Goal: Information Seeking & Learning: Learn about a topic

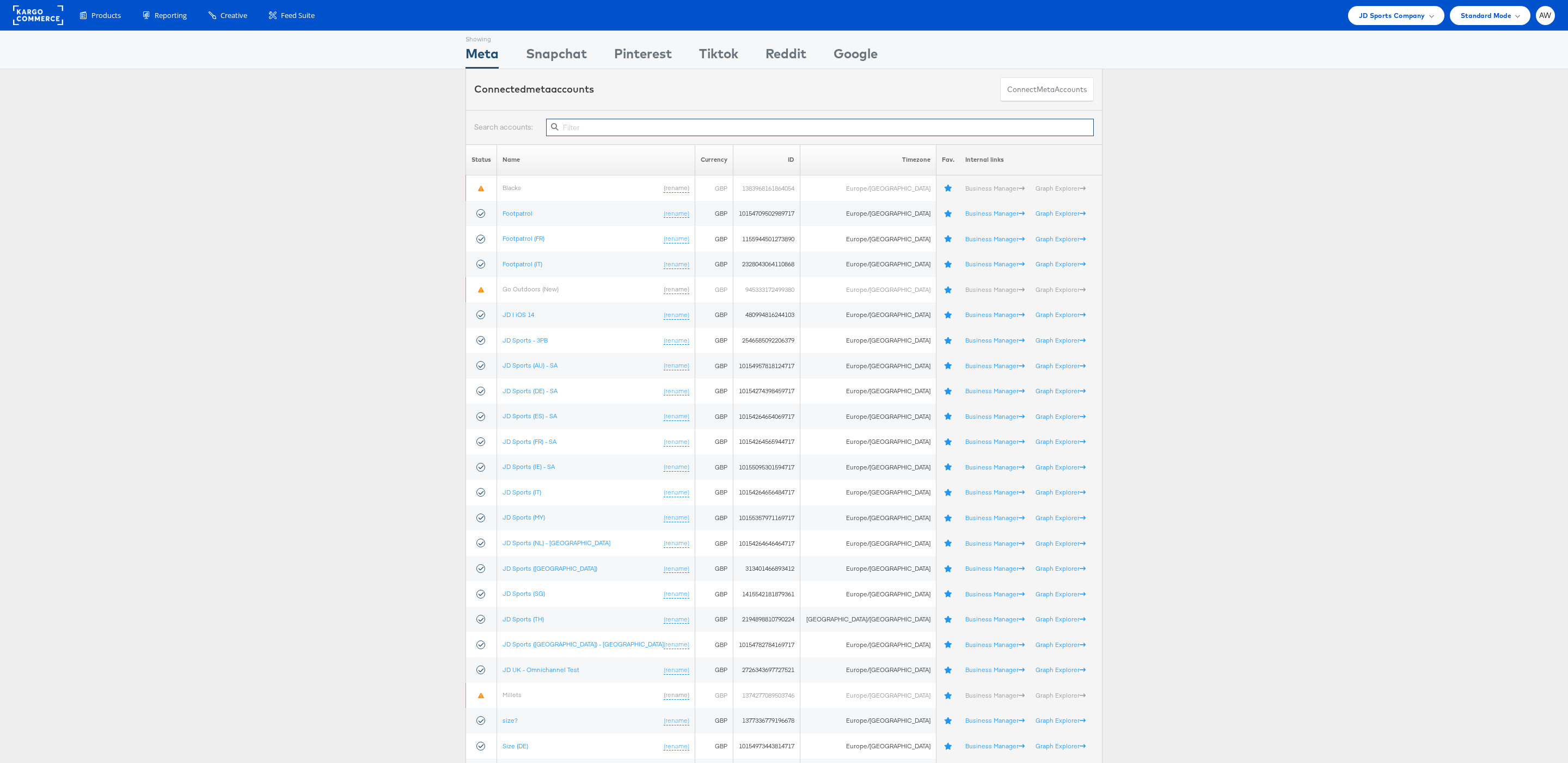
click at [700, 129] on input "text" at bounding box center [820, 127] width 548 height 17
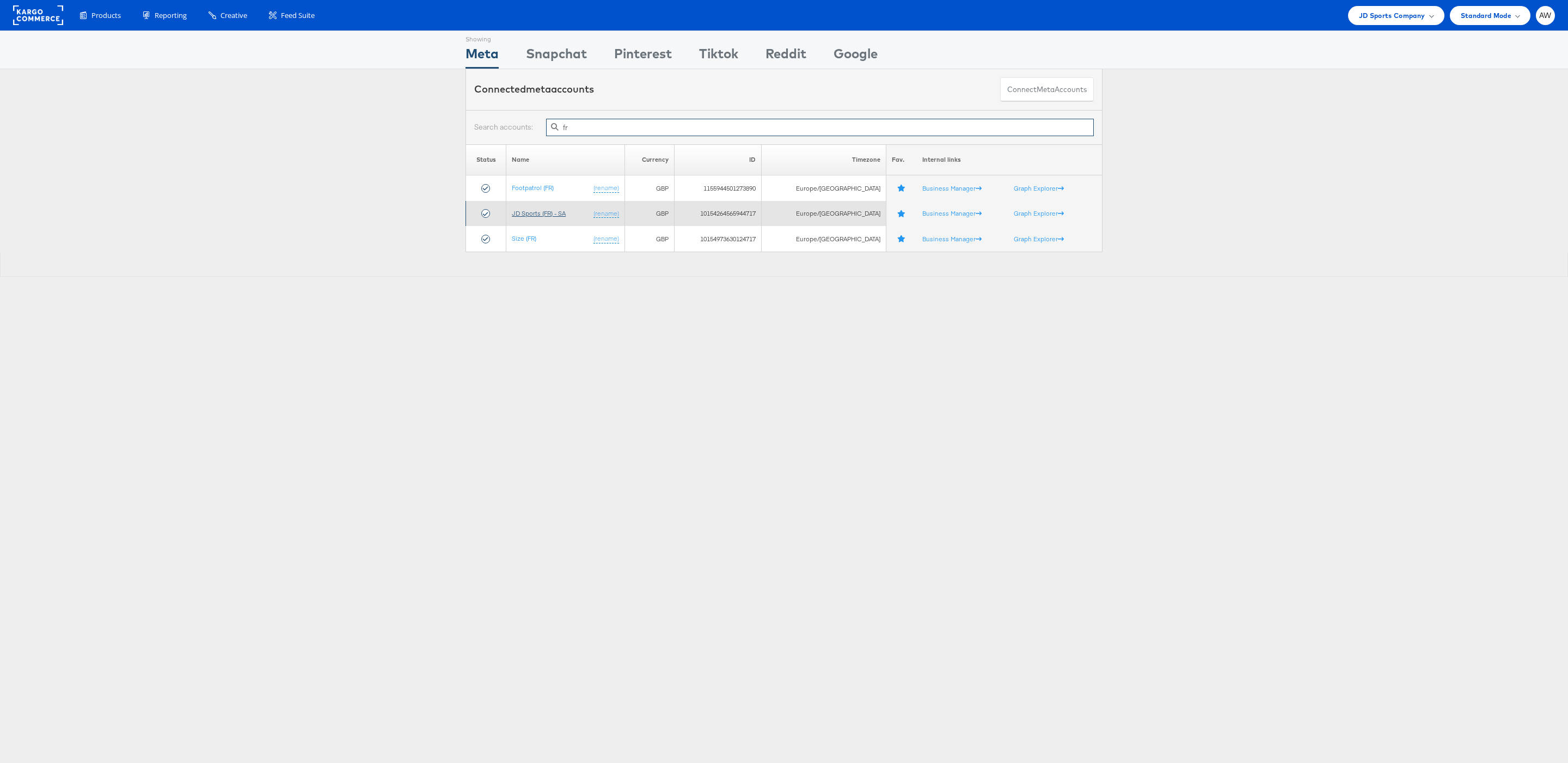
type input "fr"
click at [550, 216] on link "JD Sports (FR) - SA" at bounding box center [539, 213] width 54 height 8
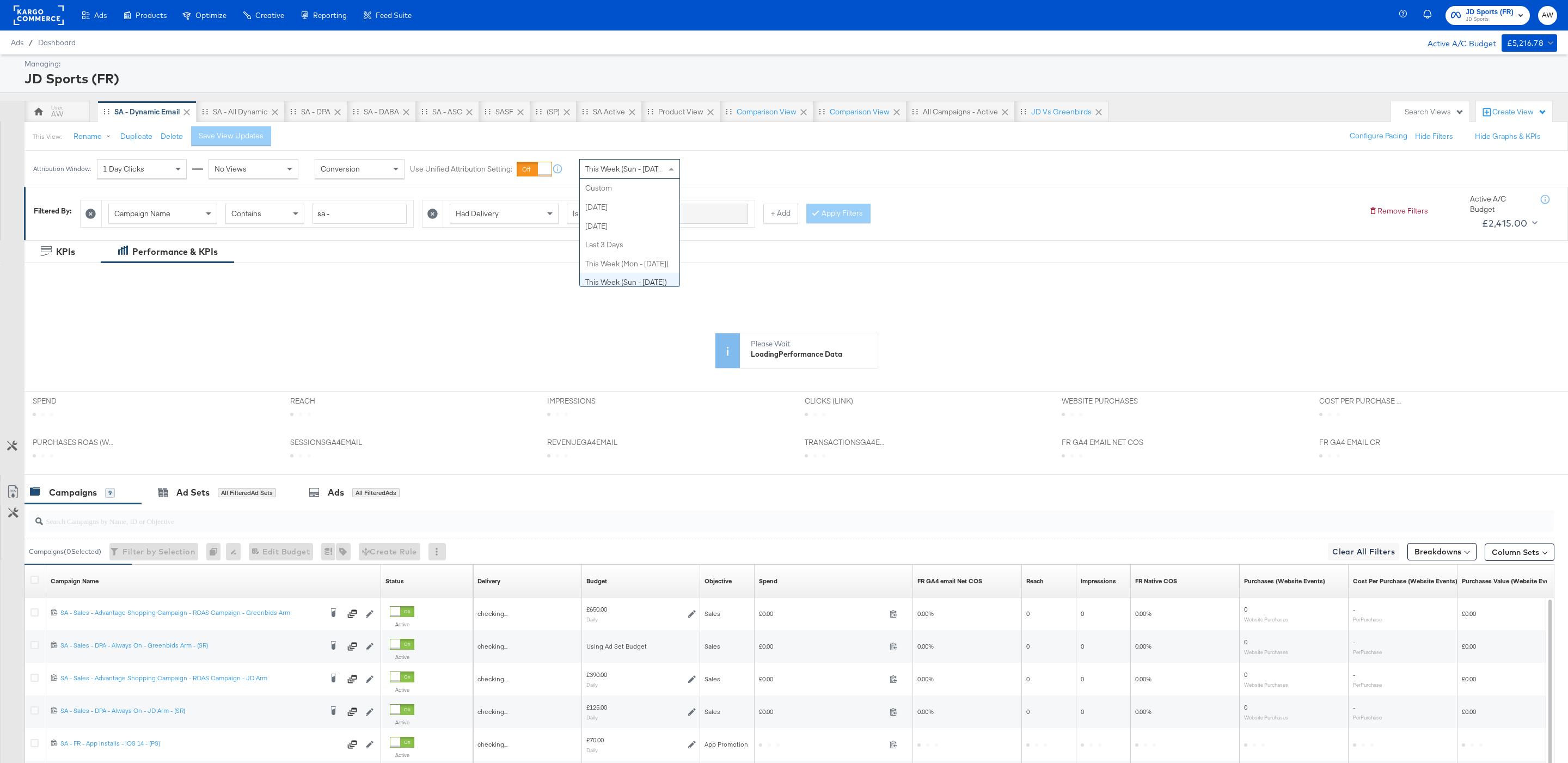
click at [643, 178] on div "This Week (Sun - Today) Custom Today Yesterday Last 3 Days This Week (Mon - Tod…" at bounding box center [629, 169] width 100 height 20
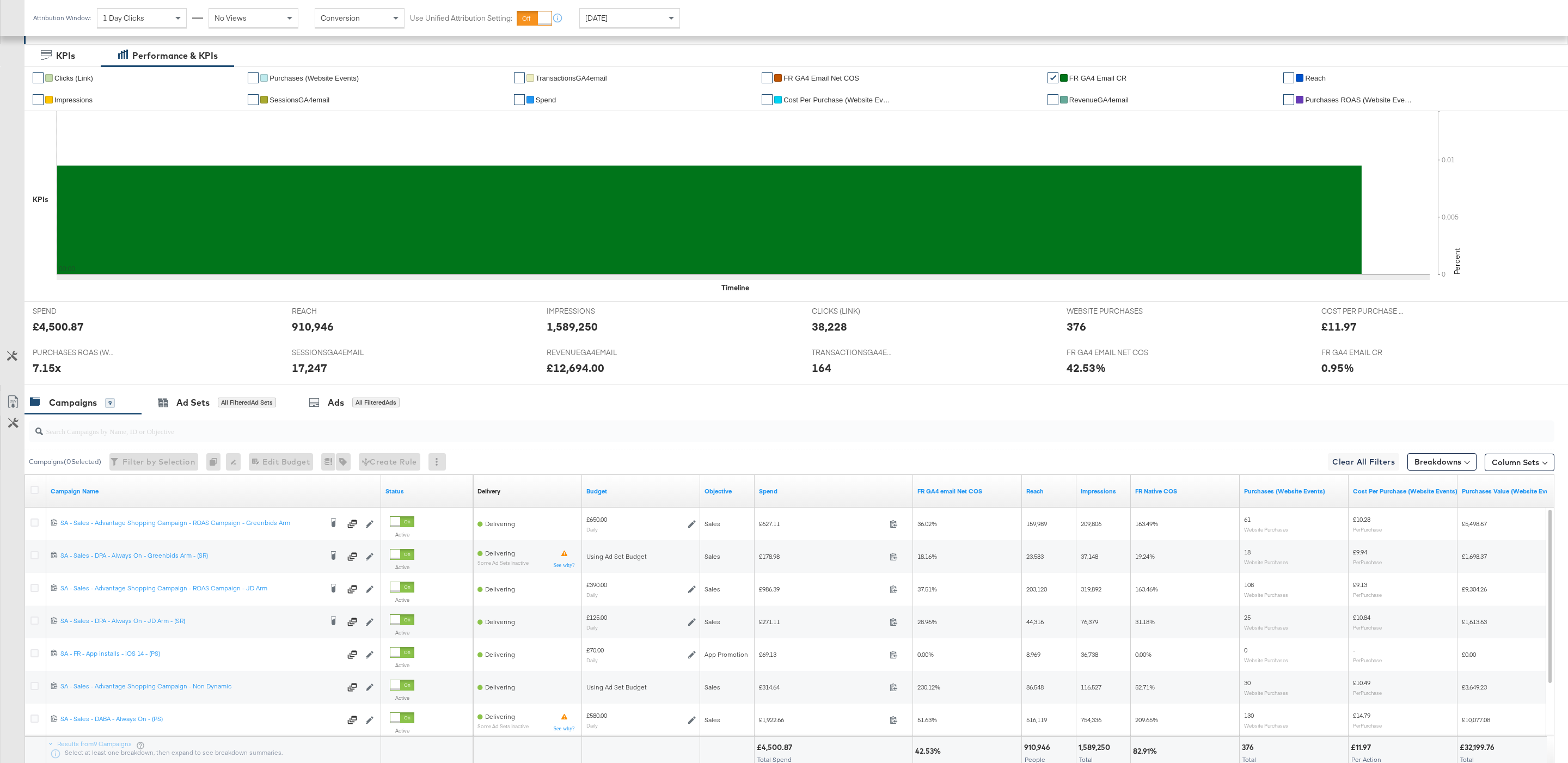
scroll to position [286, 0]
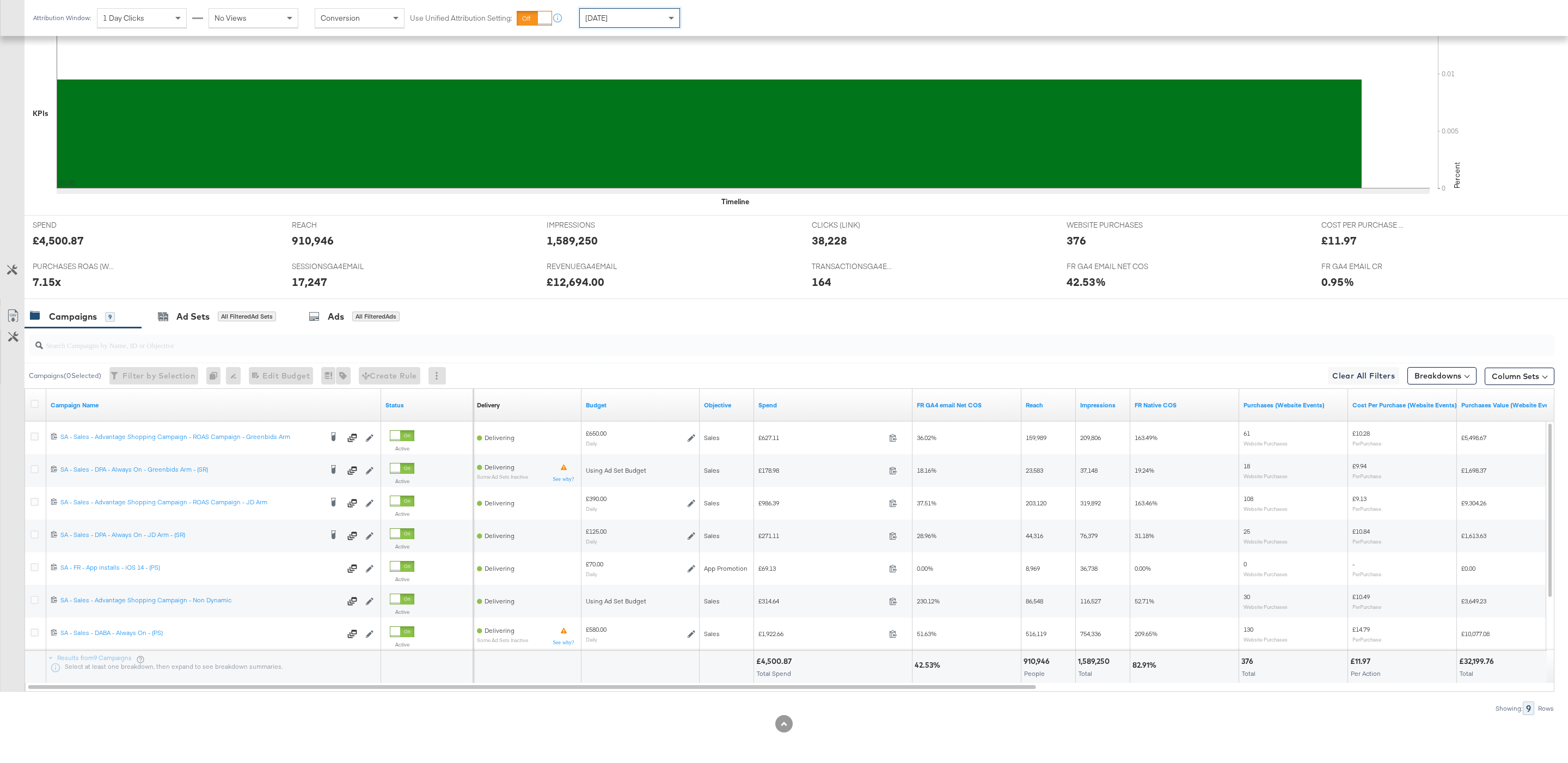
click at [618, 20] on div "Yesterday" at bounding box center [629, 18] width 100 height 18
click at [713, 29] on div "Attribution Window: 1 Day Clicks No Views Conversion Use Unified Attribution Se…" at bounding box center [400, 18] width 752 height 37
click at [710, 27] on div "Start: Aug 20th 2025 to End: Aug 20th 2025" at bounding box center [722, 18] width 81 height 20
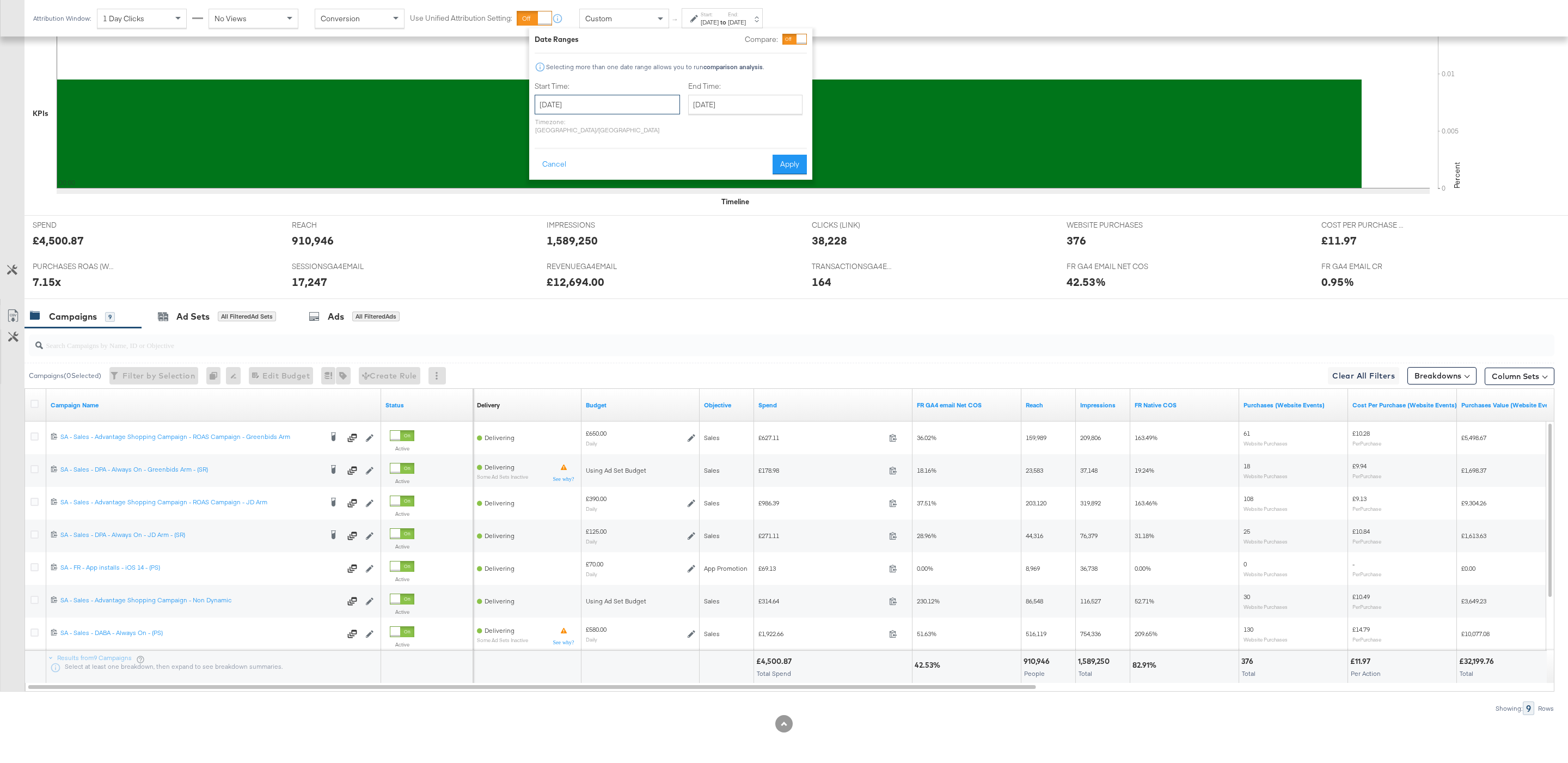
click at [593, 107] on input "August 20th 2025" at bounding box center [607, 105] width 145 height 20
click at [551, 205] on td "17" at bounding box center [547, 205] width 18 height 15
type input "August 17th 2025"
click at [700, 107] on input "August 20th 2025" at bounding box center [745, 105] width 115 height 20
click at [729, 199] on td "19" at bounding box center [738, 205] width 18 height 15
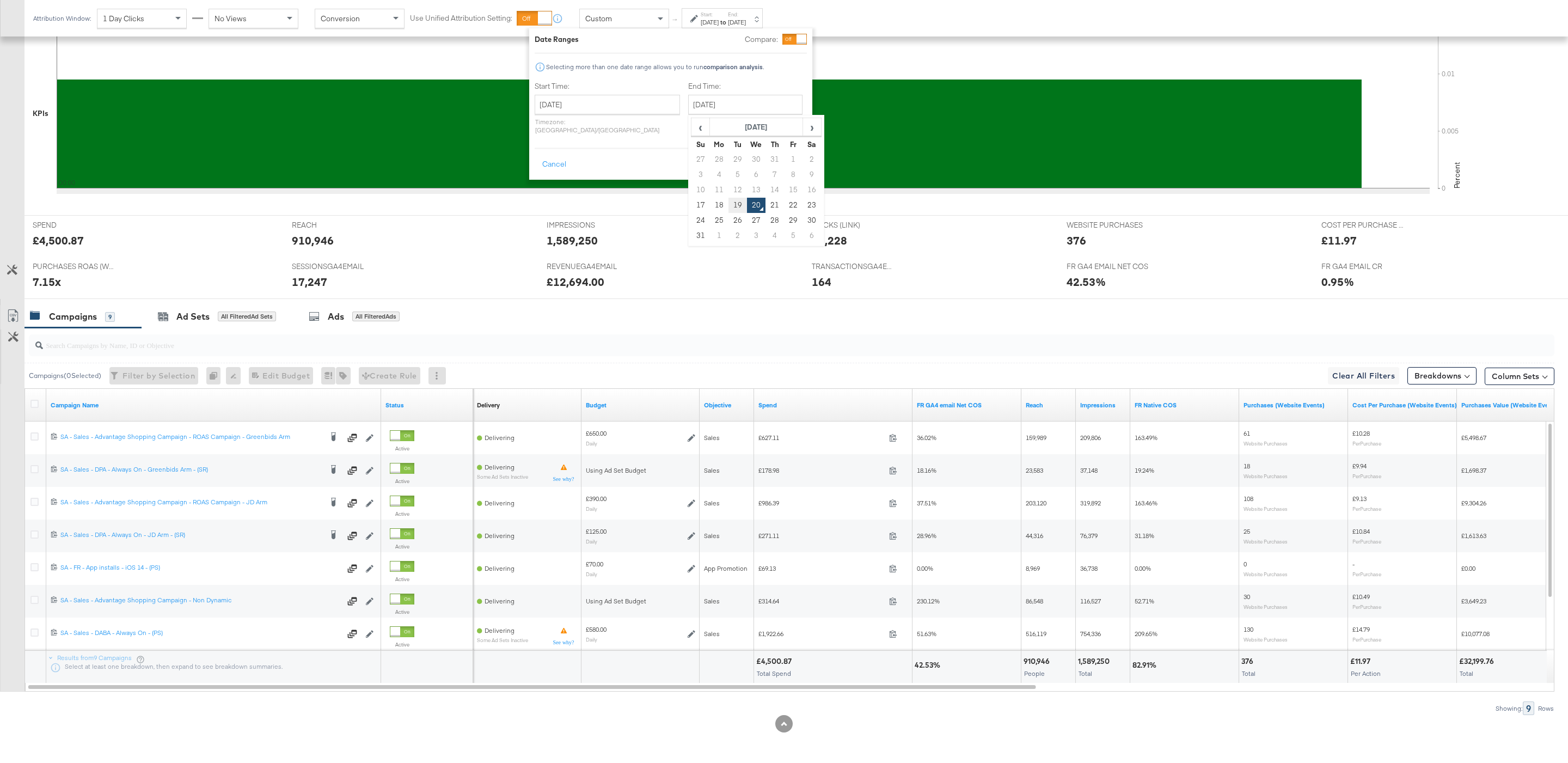
type input "August 19th 2025"
click at [729, 96] on input "August 19th 2025" at bounding box center [745, 105] width 115 height 20
click at [790, 93] on div "Start Time: August 17th 2025 ‹ August 2025 › Su Mo Tu We Th Fr Sa 27 28 29 30 3…" at bounding box center [670, 110] width 272 height 58
click at [786, 154] on button "Apply" at bounding box center [790, 164] width 34 height 20
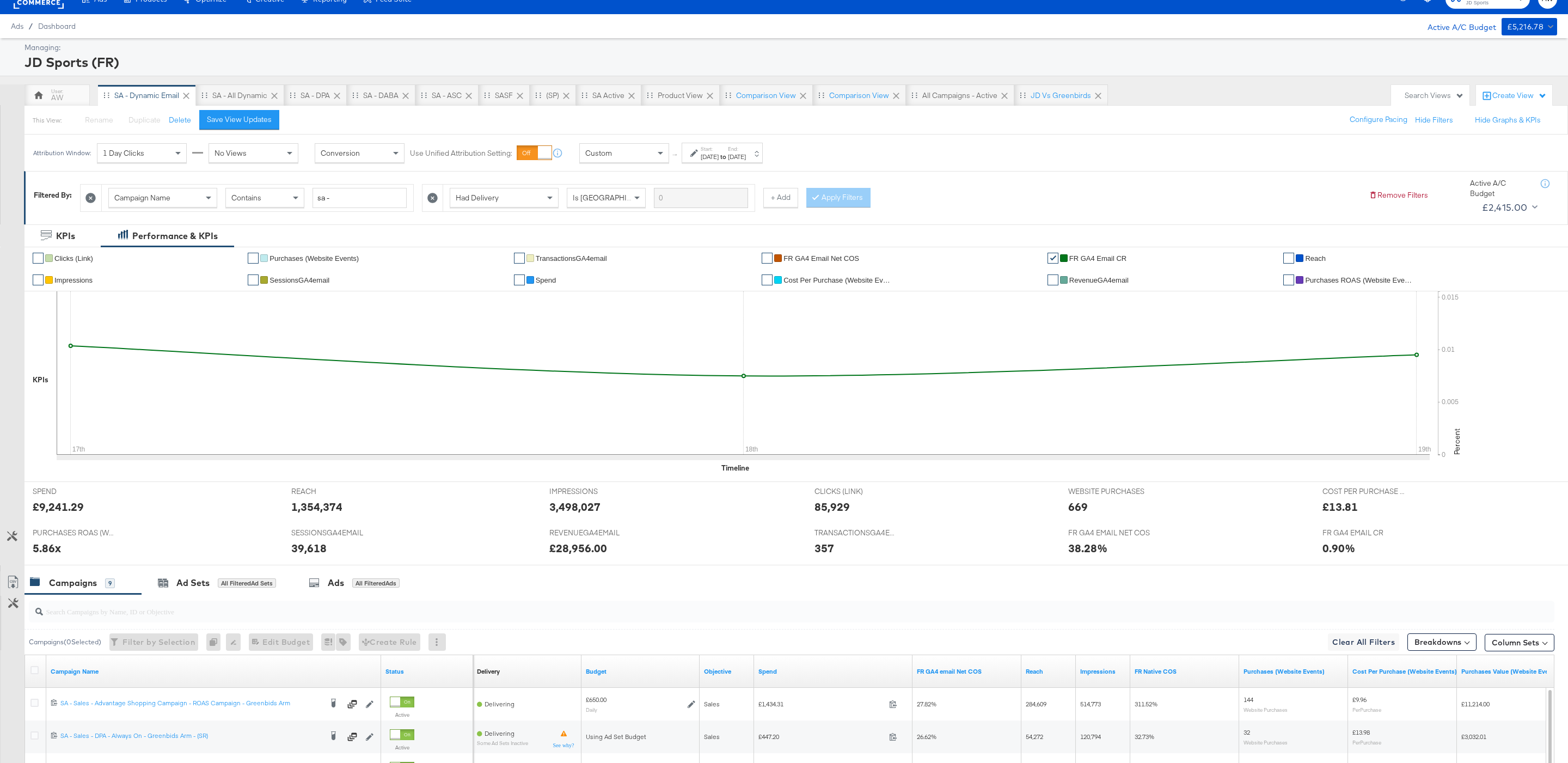
scroll to position [286, 0]
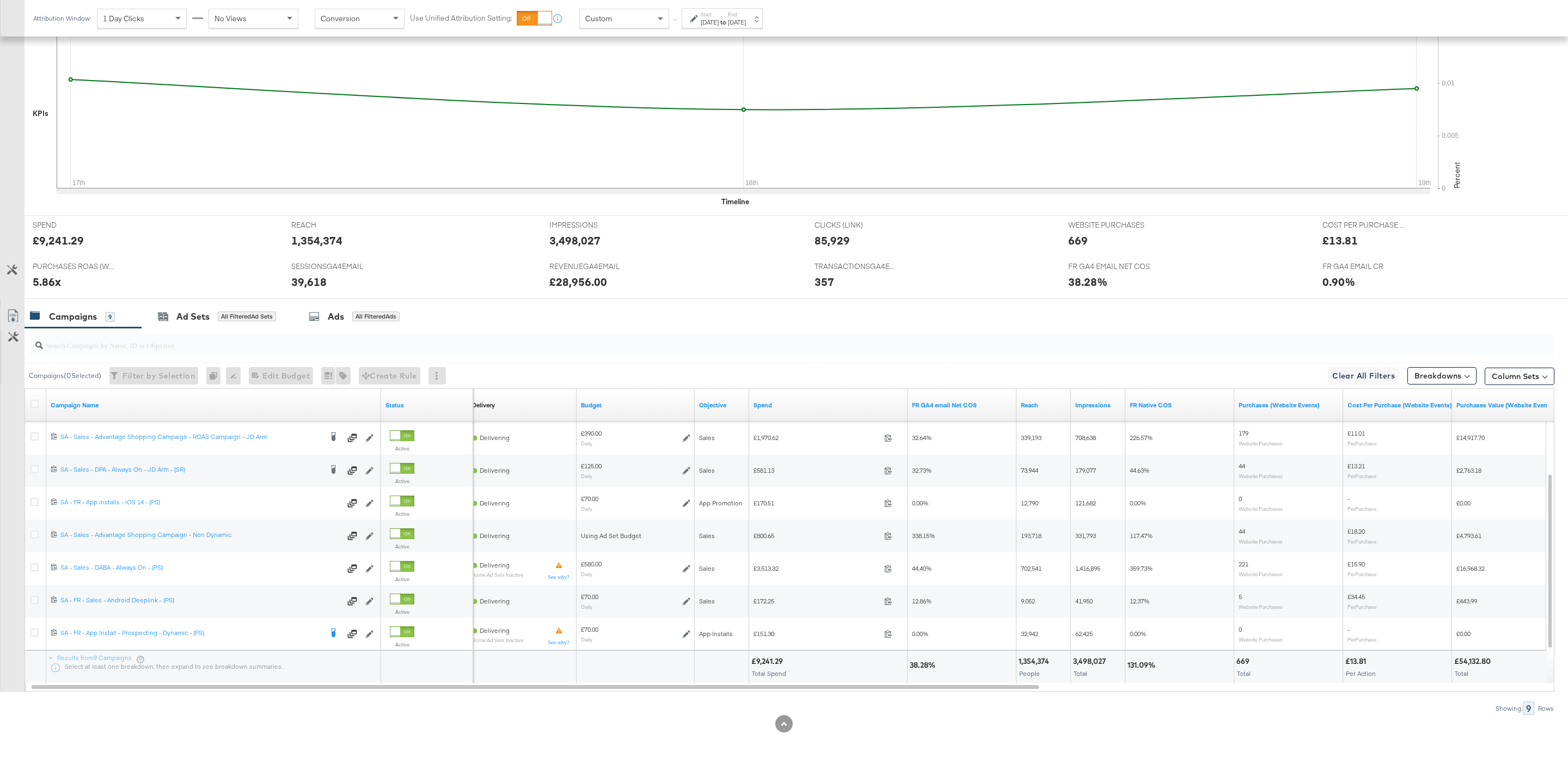
click at [355, 342] on input "search" at bounding box center [726, 340] width 1367 height 21
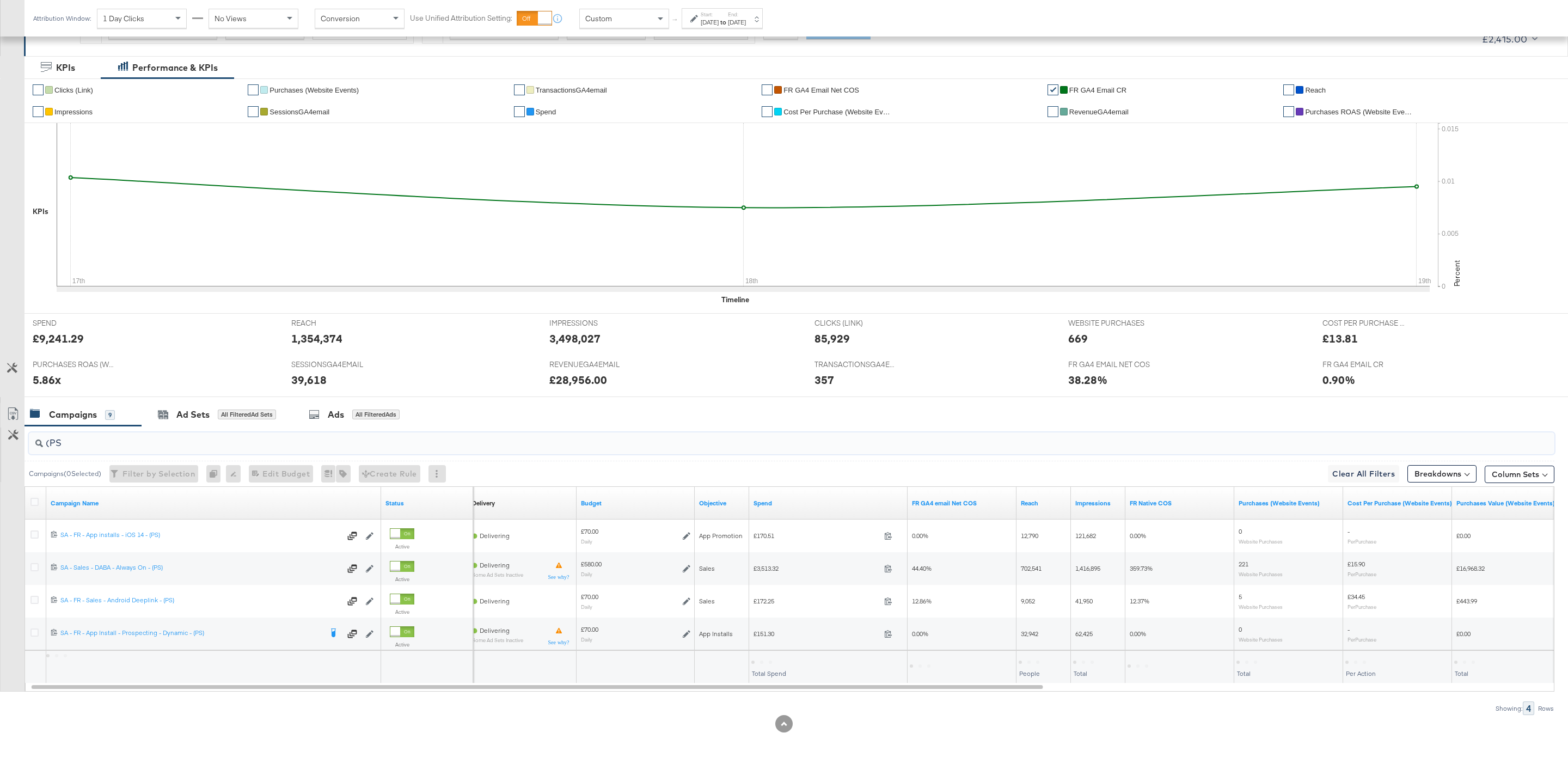
scroll to position [188, 0]
click at [115, 441] on input "(PS)" at bounding box center [726, 438] width 1367 height 21
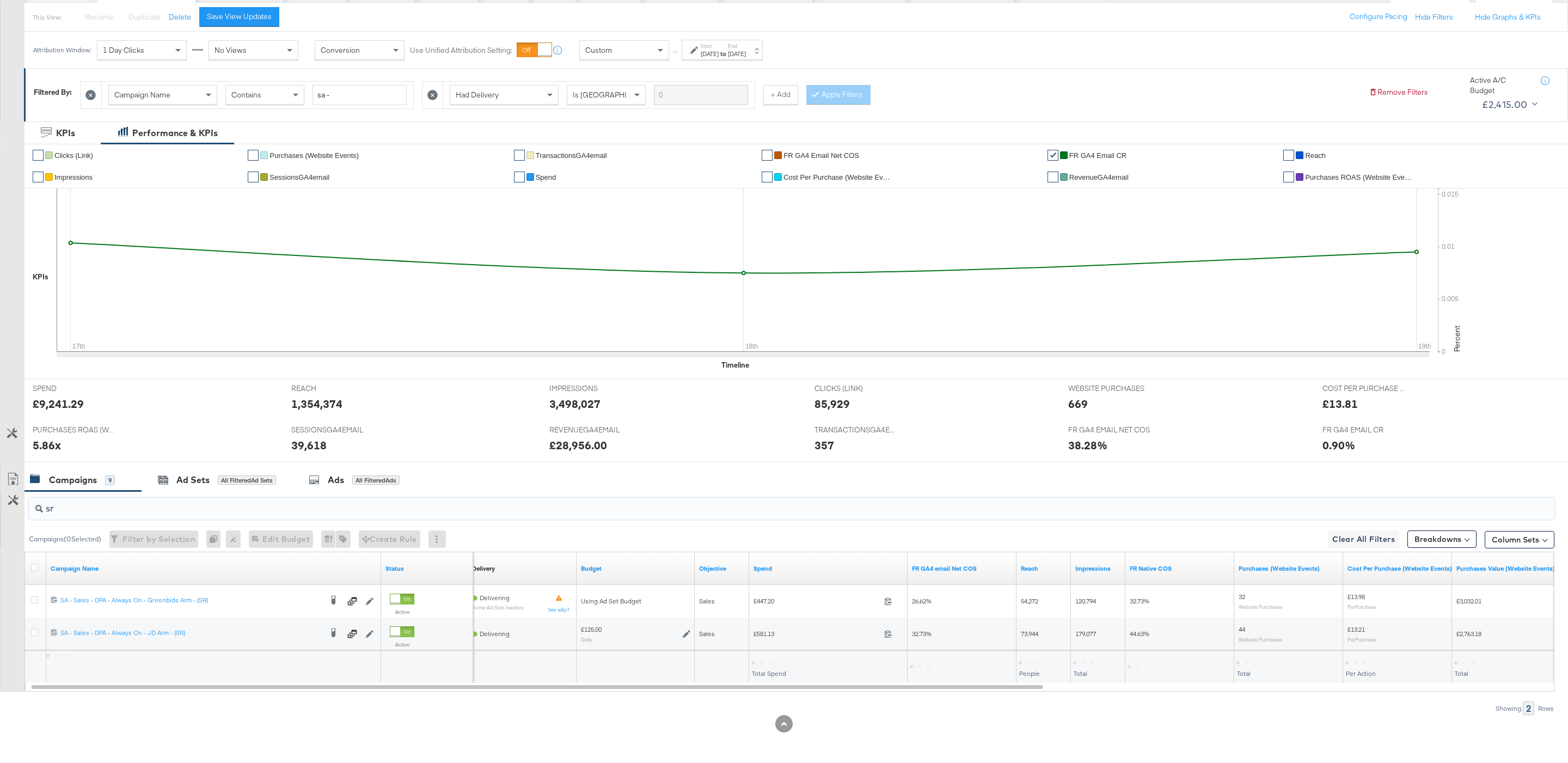
scroll to position [123, 0]
type input "s"
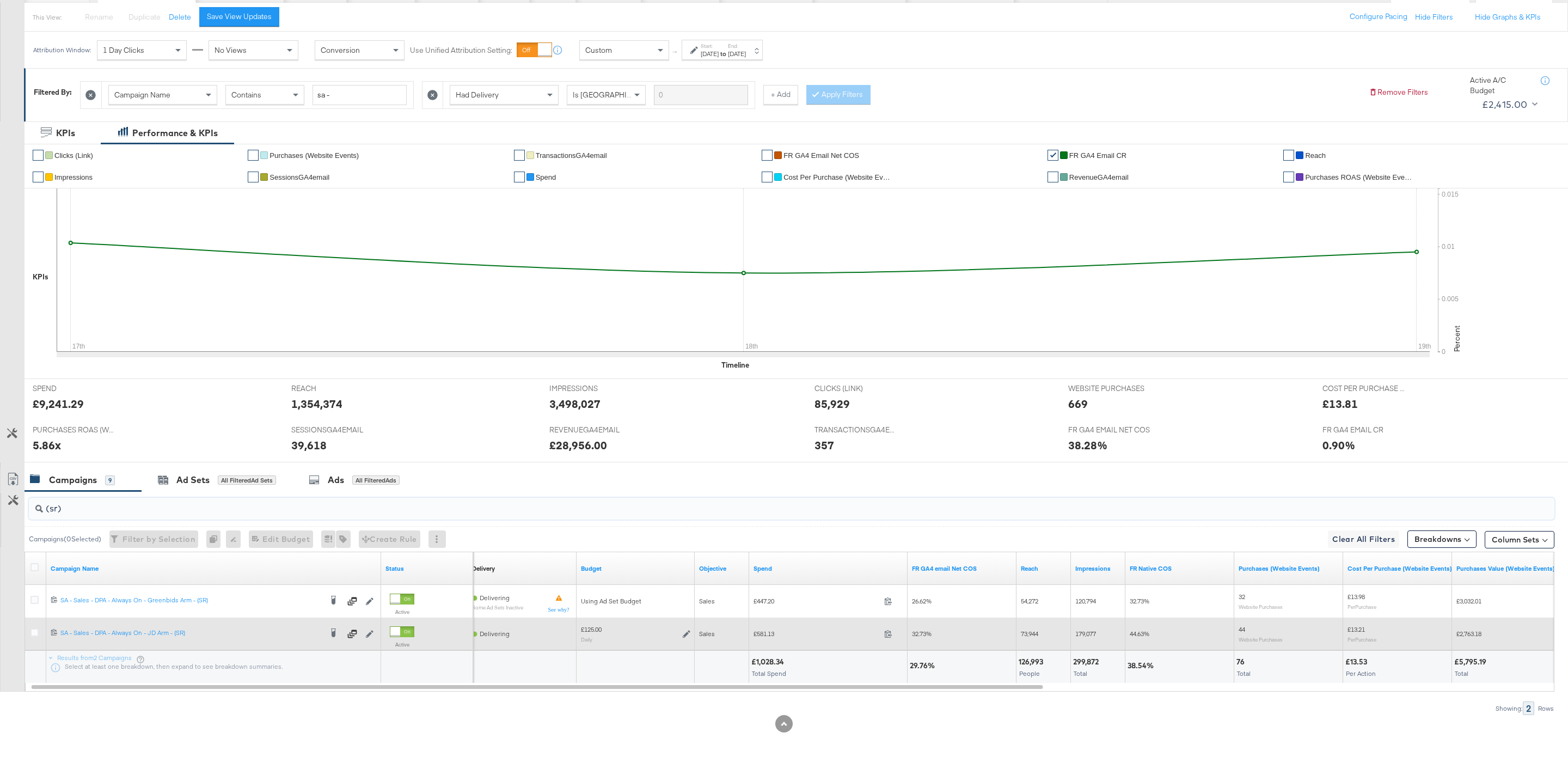
type input "(sr)"
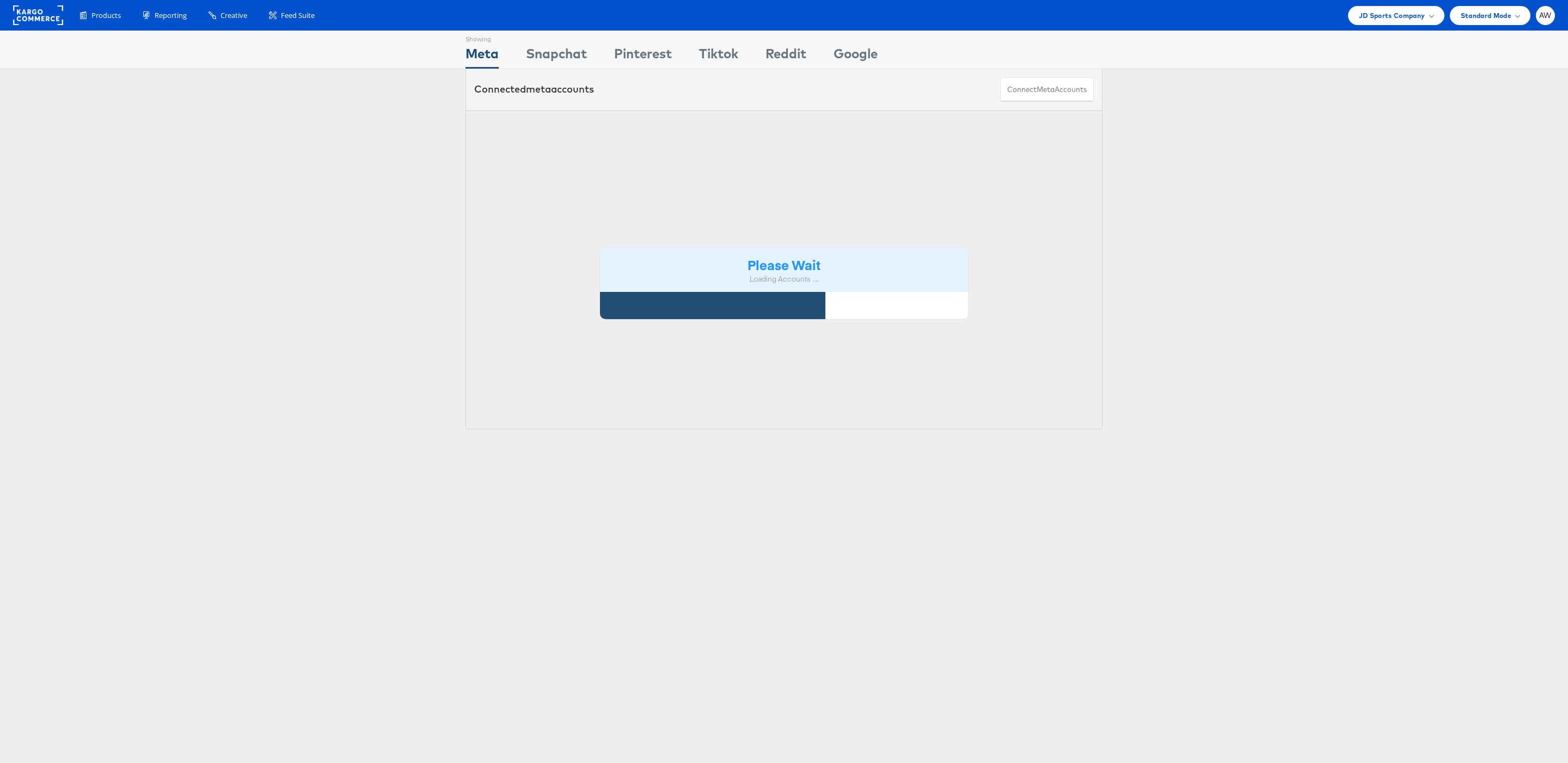
click at [689, 125] on div "Please Wait Loading Accounts ...." at bounding box center [784, 270] width 637 height 320
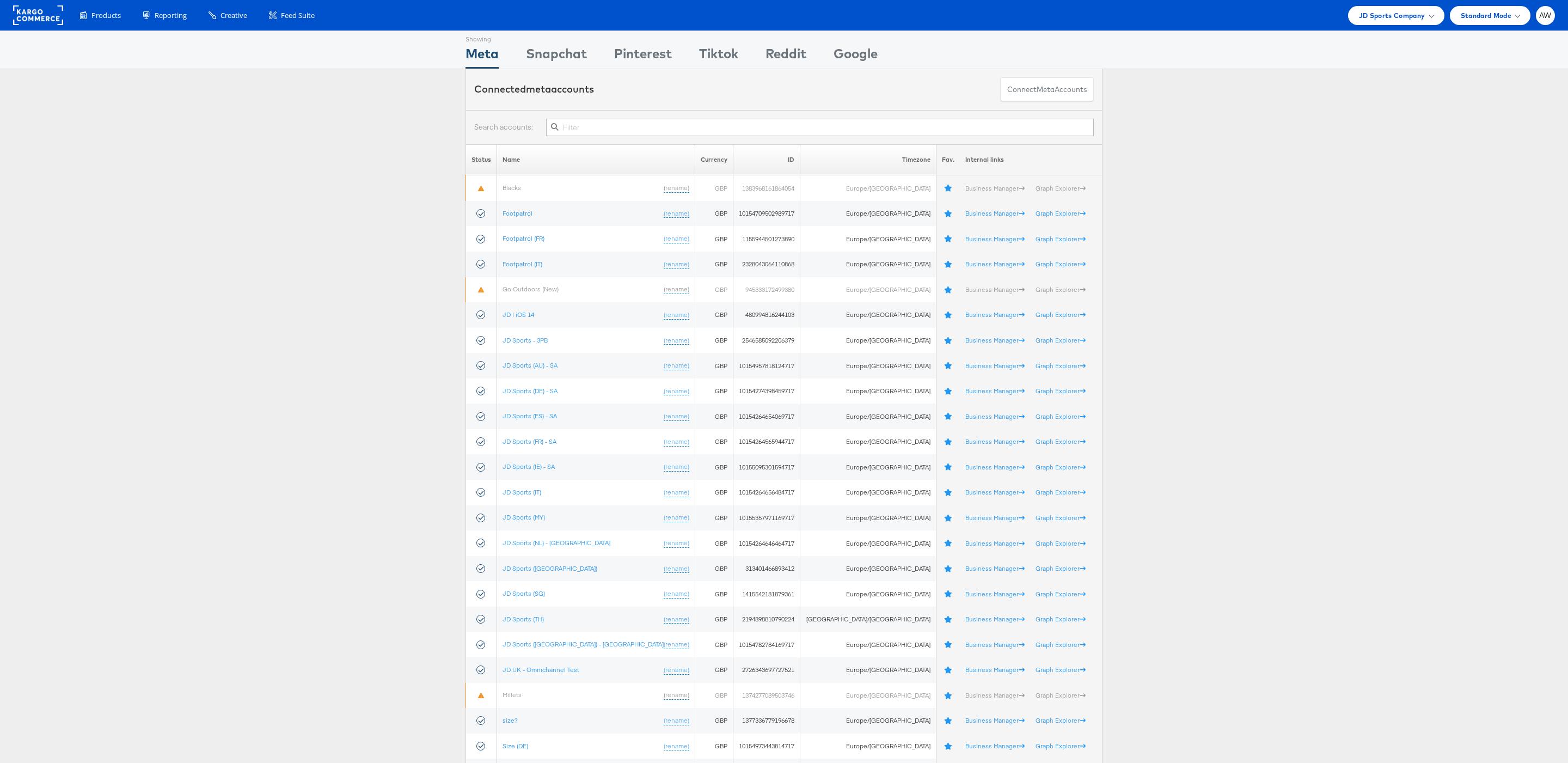
click at [707, 133] on input "text" at bounding box center [820, 127] width 548 height 17
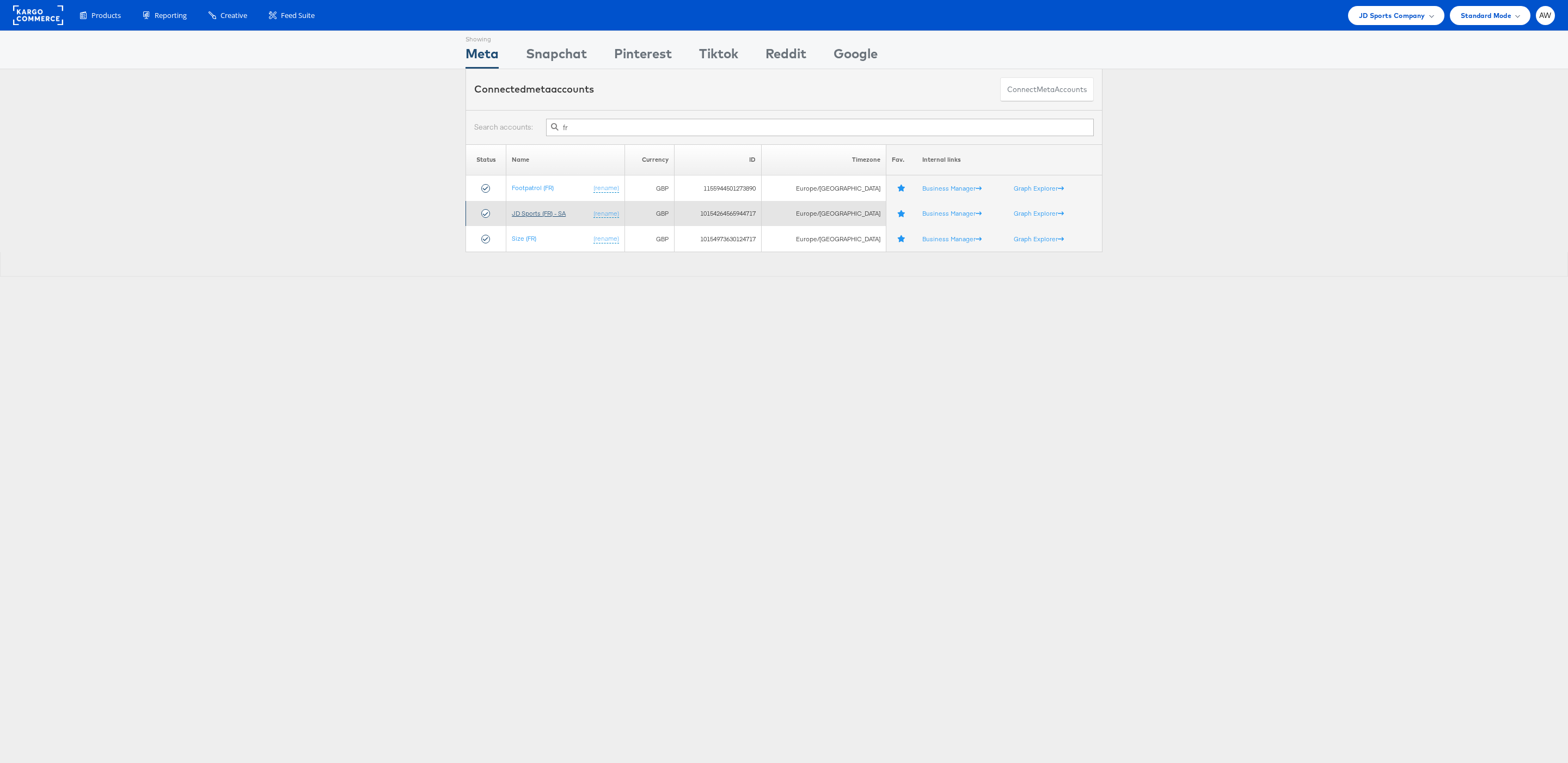
type input "fr"
click at [535, 217] on link "JD Sports (FR) - SA" at bounding box center [539, 213] width 54 height 8
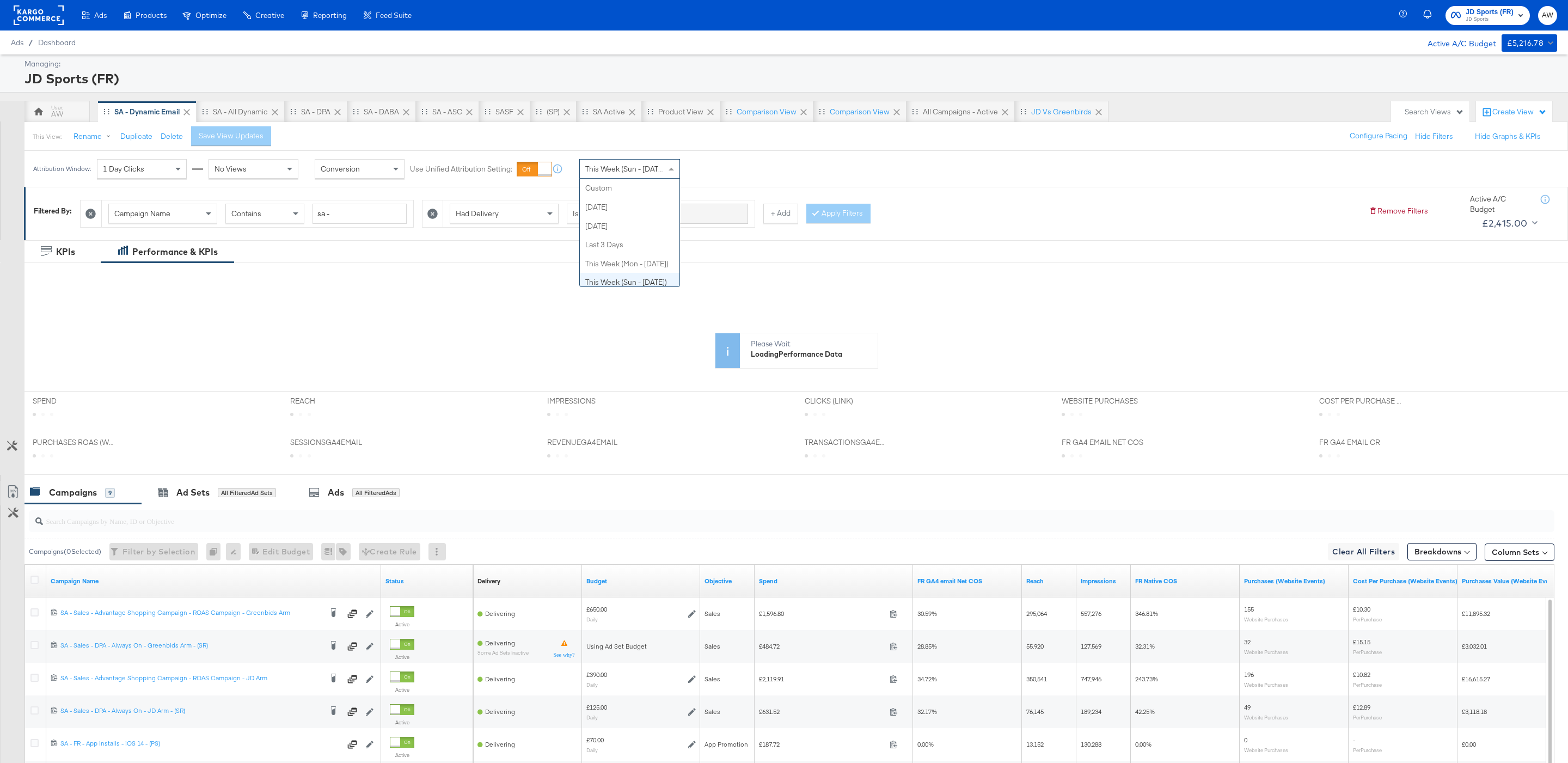
click at [656, 170] on span "This Week (Sun - Today)" at bounding box center [626, 169] width 81 height 10
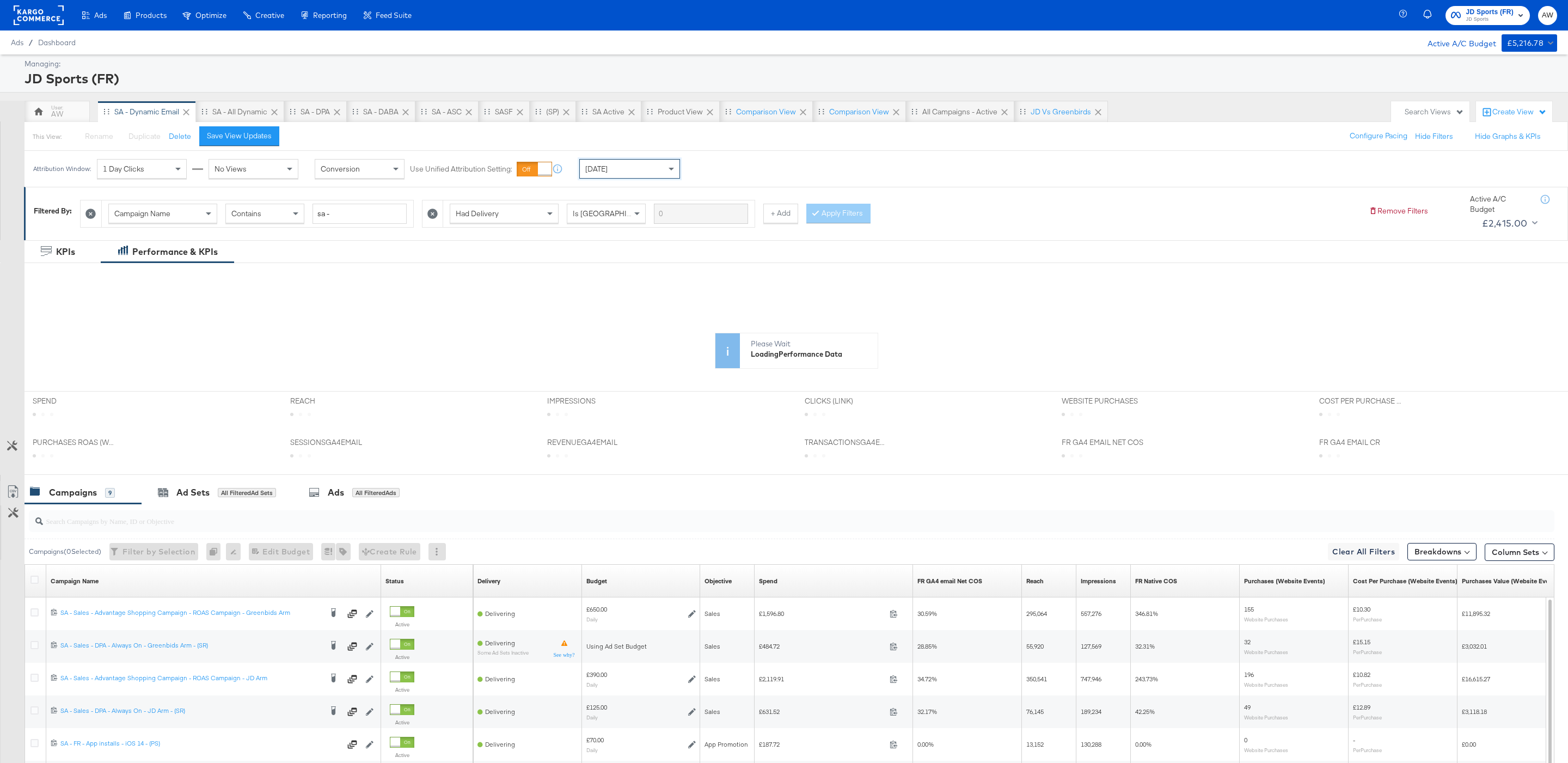
click at [557, 527] on input "search" at bounding box center [726, 516] width 1367 height 21
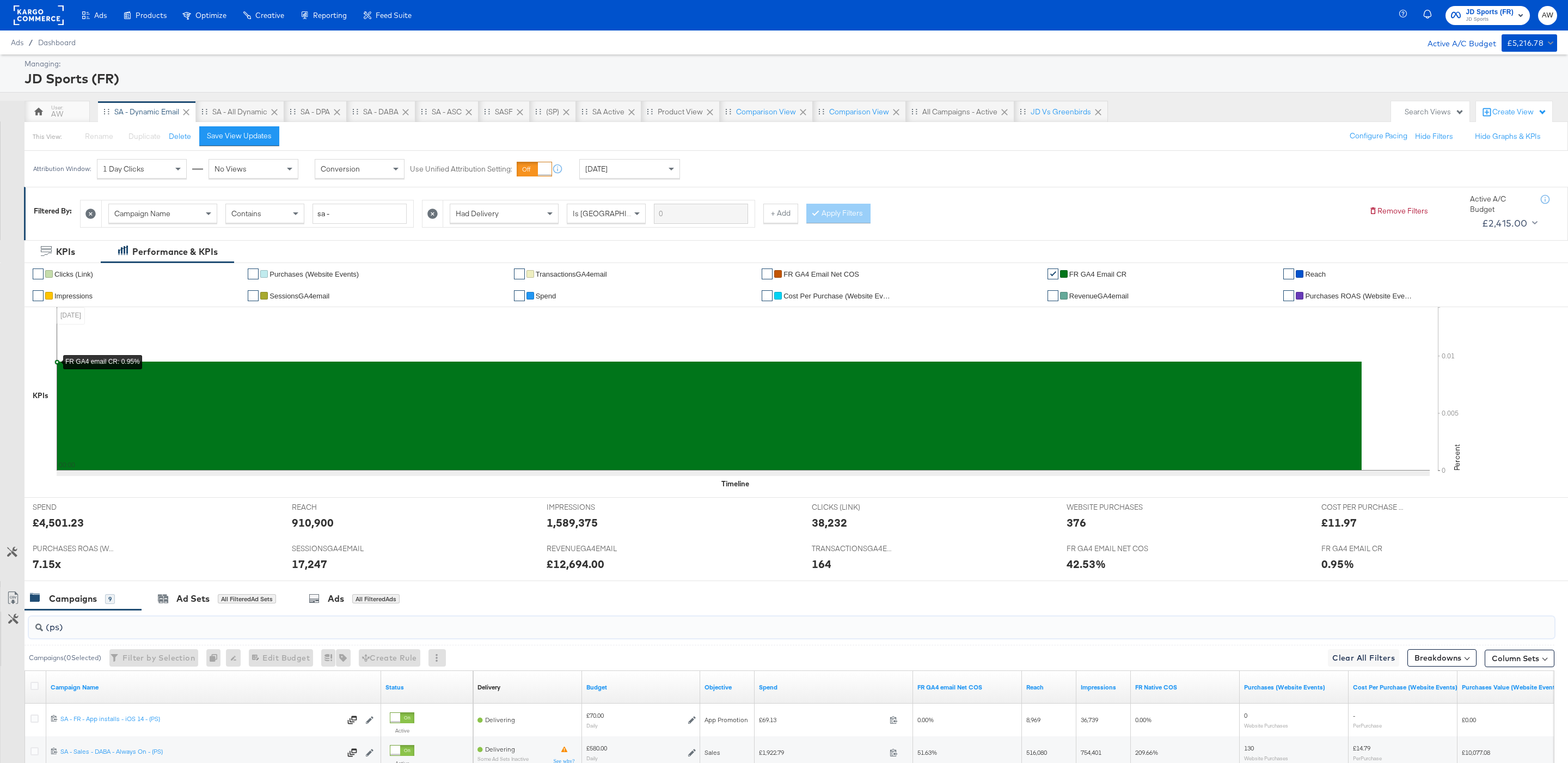
scroll to position [188, 0]
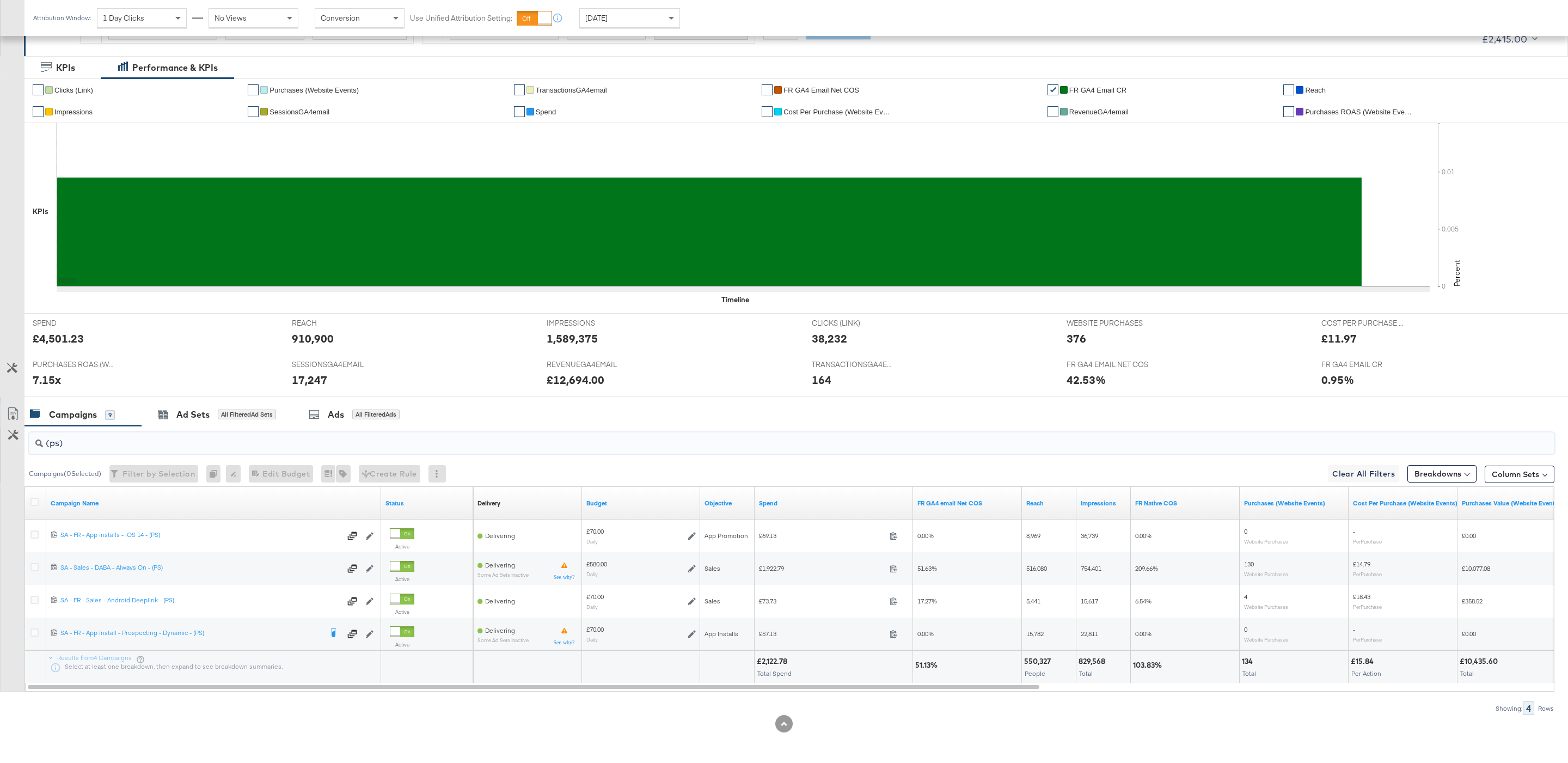
type input "(ps)"
click at [306, 440] on input "(ps)" at bounding box center [726, 438] width 1367 height 21
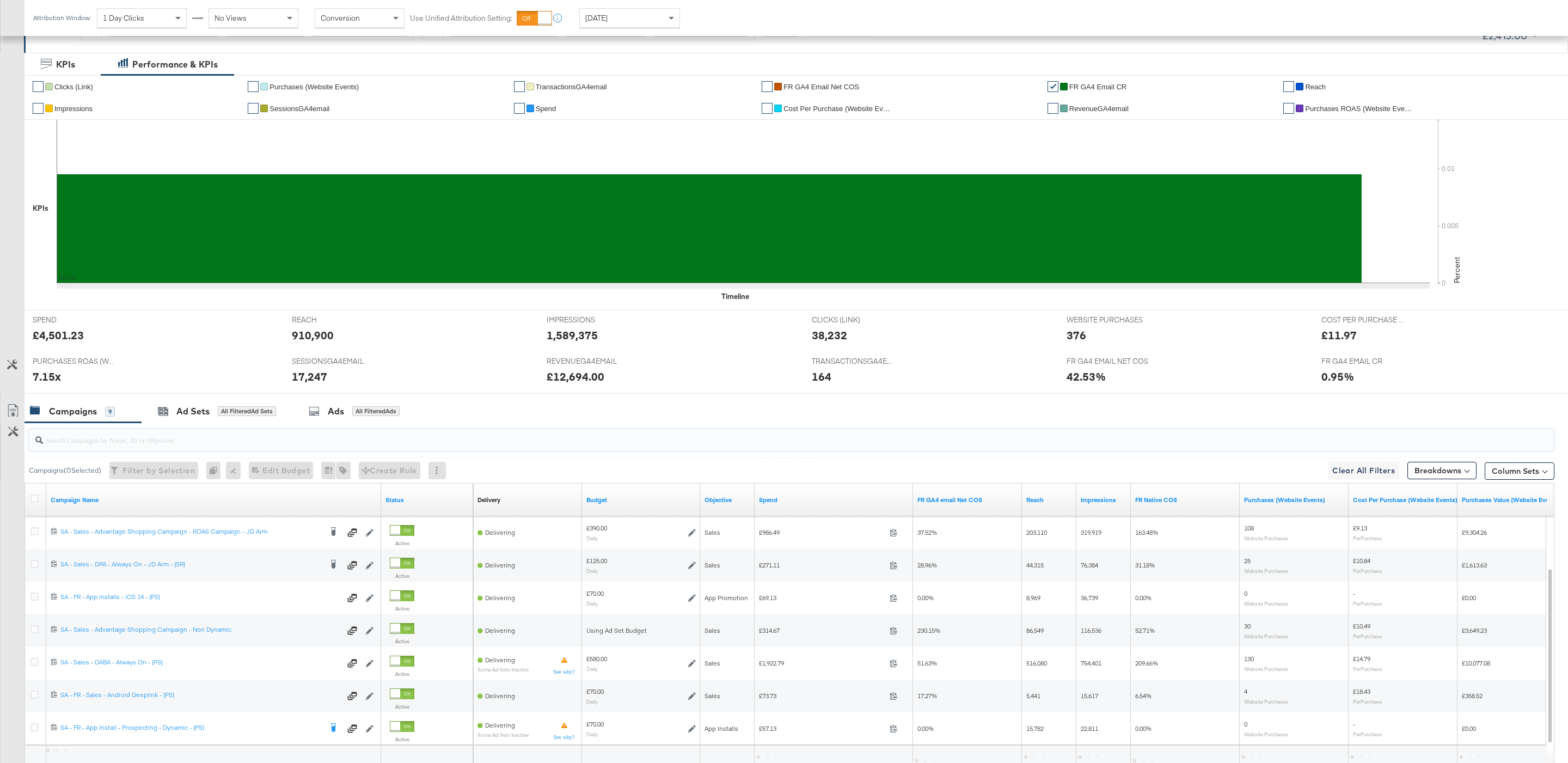
scroll to position [286, 0]
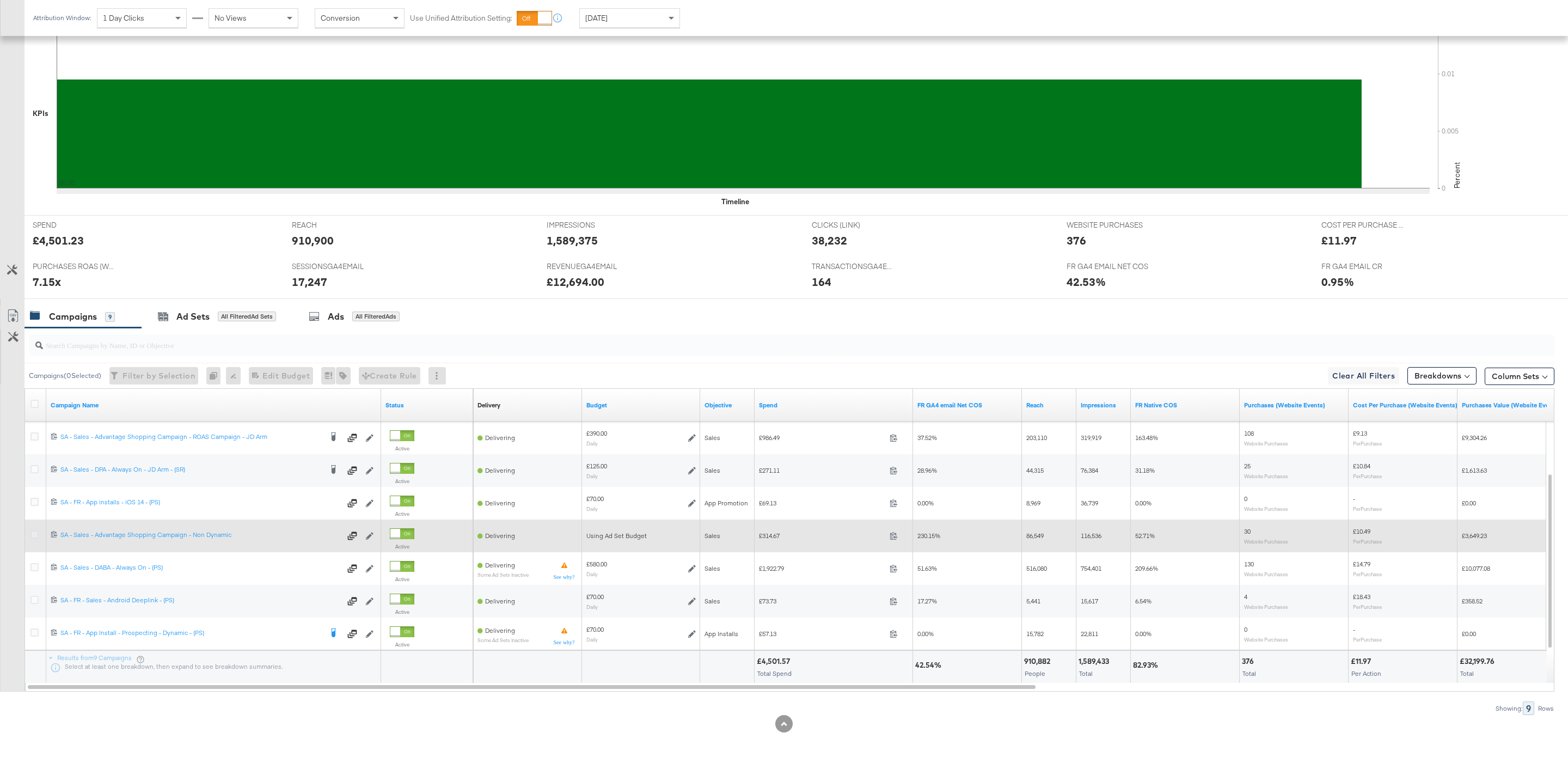
click at [34, 533] on icon at bounding box center [34, 534] width 8 height 8
click at [0, 0] on input "checkbox" at bounding box center [0, 0] width 0 height 0
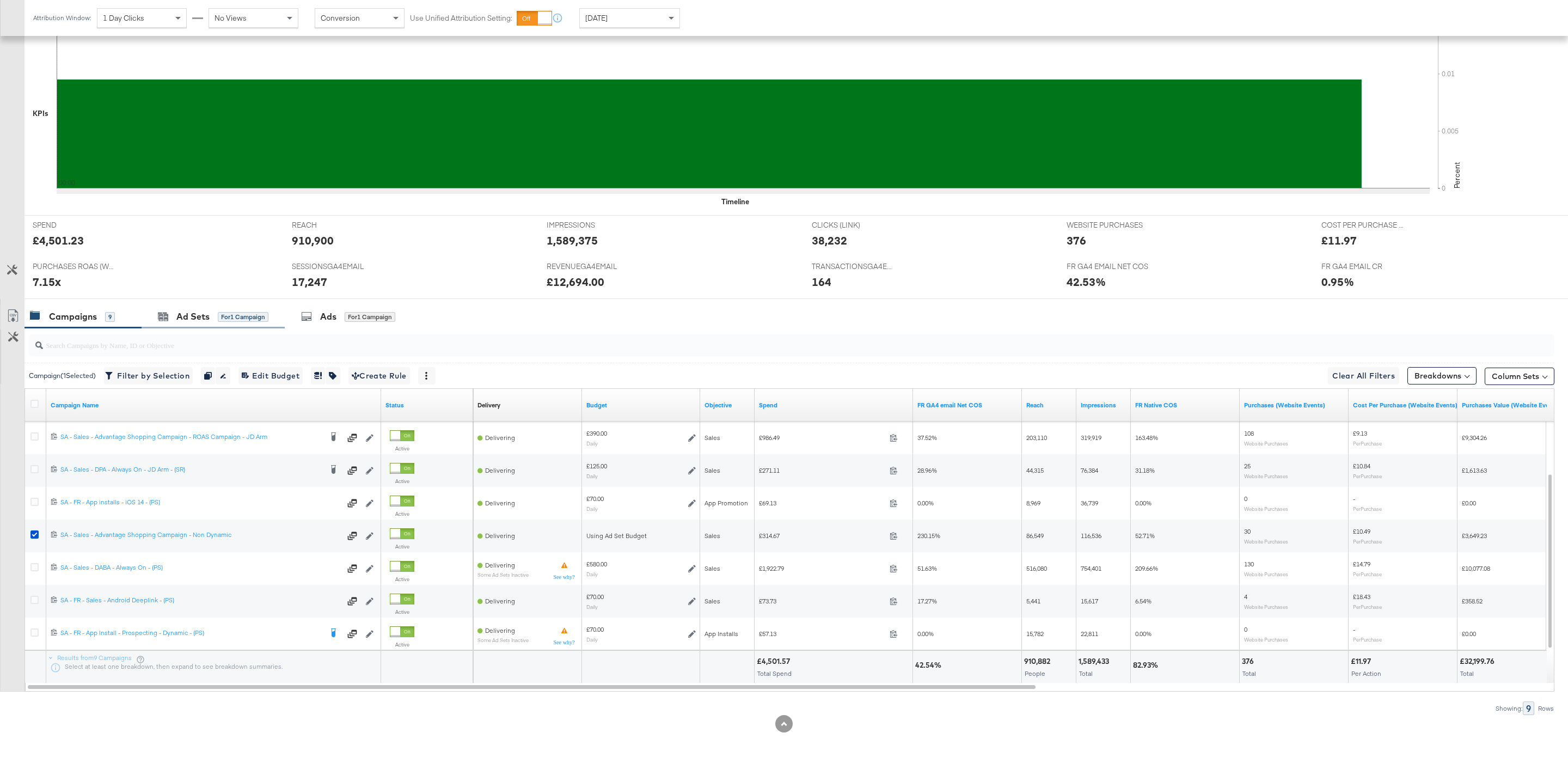
click at [271, 305] on div "Ad Sets for 1 Campaign" at bounding box center [213, 317] width 143 height 23
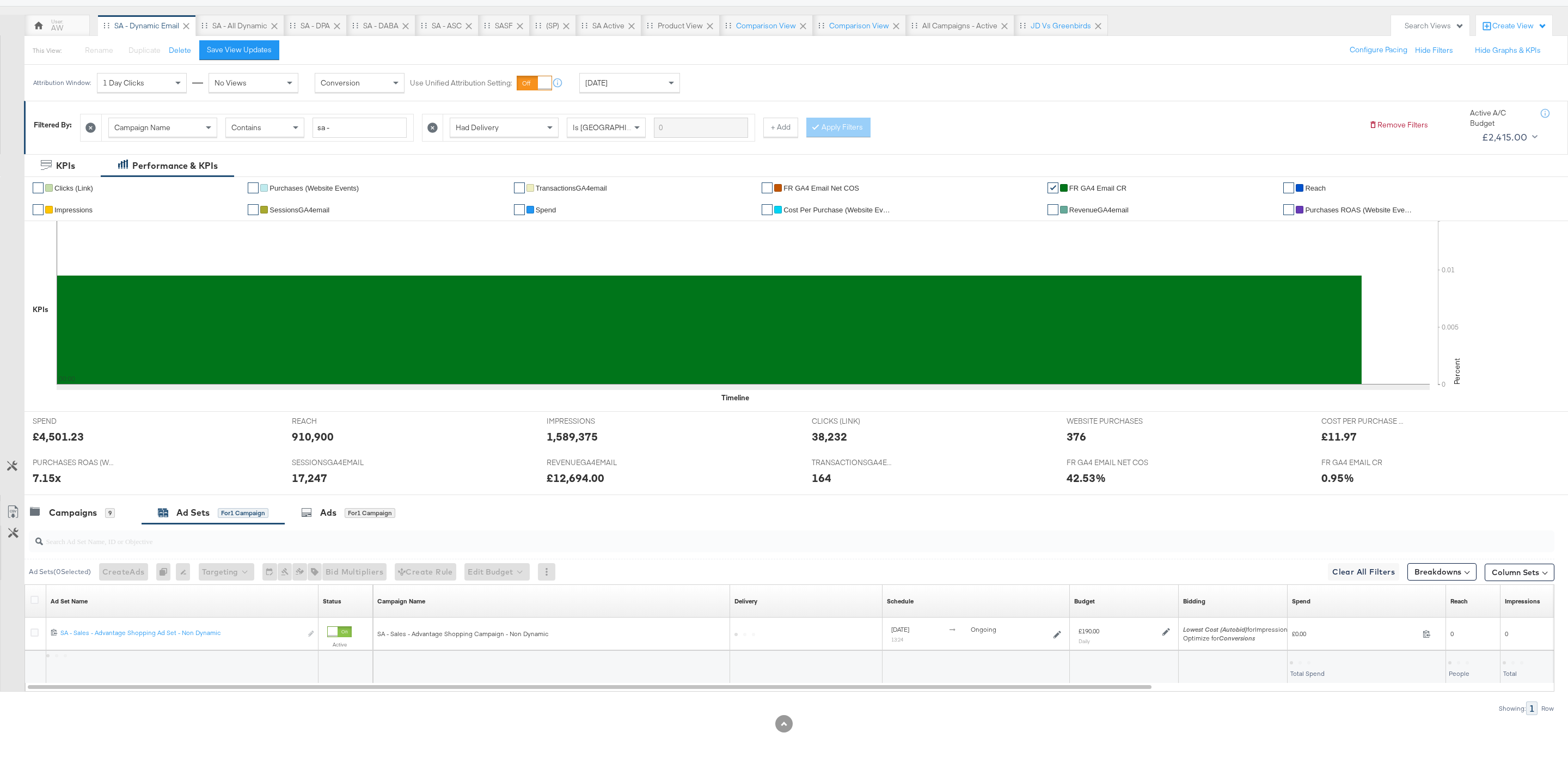
scroll to position [90, 0]
click at [89, 507] on div "Campaigns" at bounding box center [73, 512] width 48 height 12
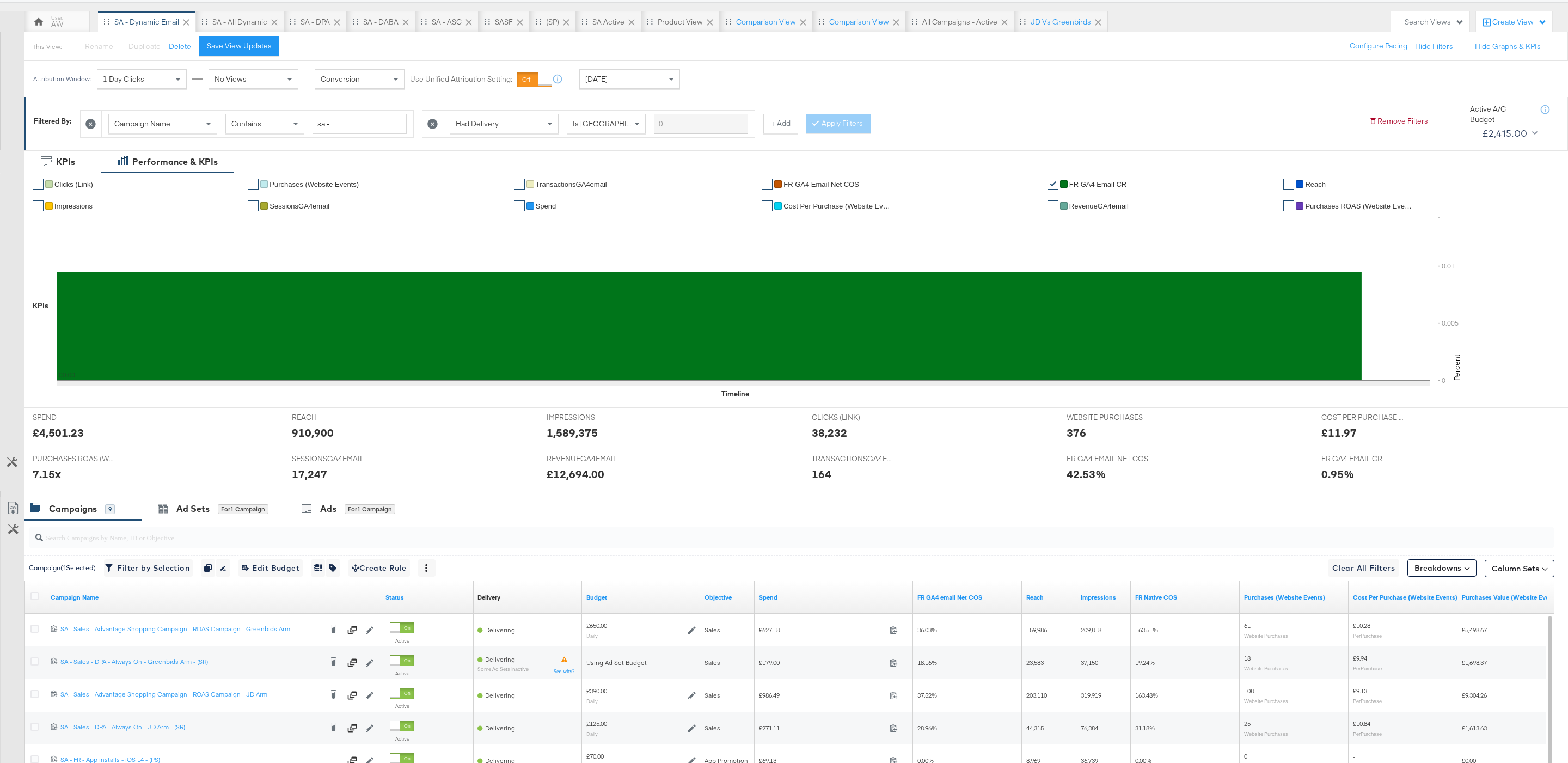
scroll to position [123, 0]
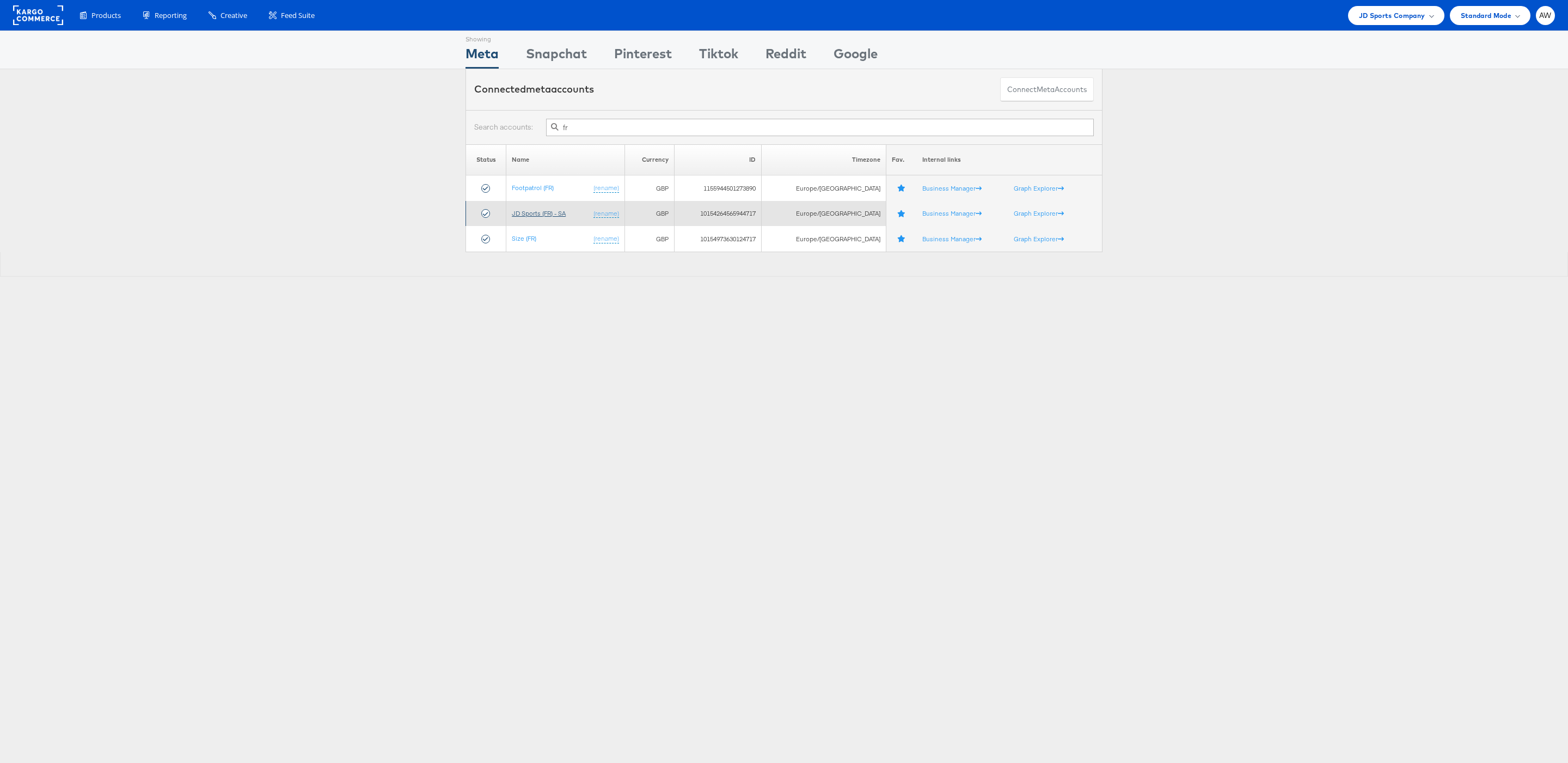
type input "fr"
click at [547, 211] on link "JD Sports (FR) - SA" at bounding box center [539, 213] width 54 height 8
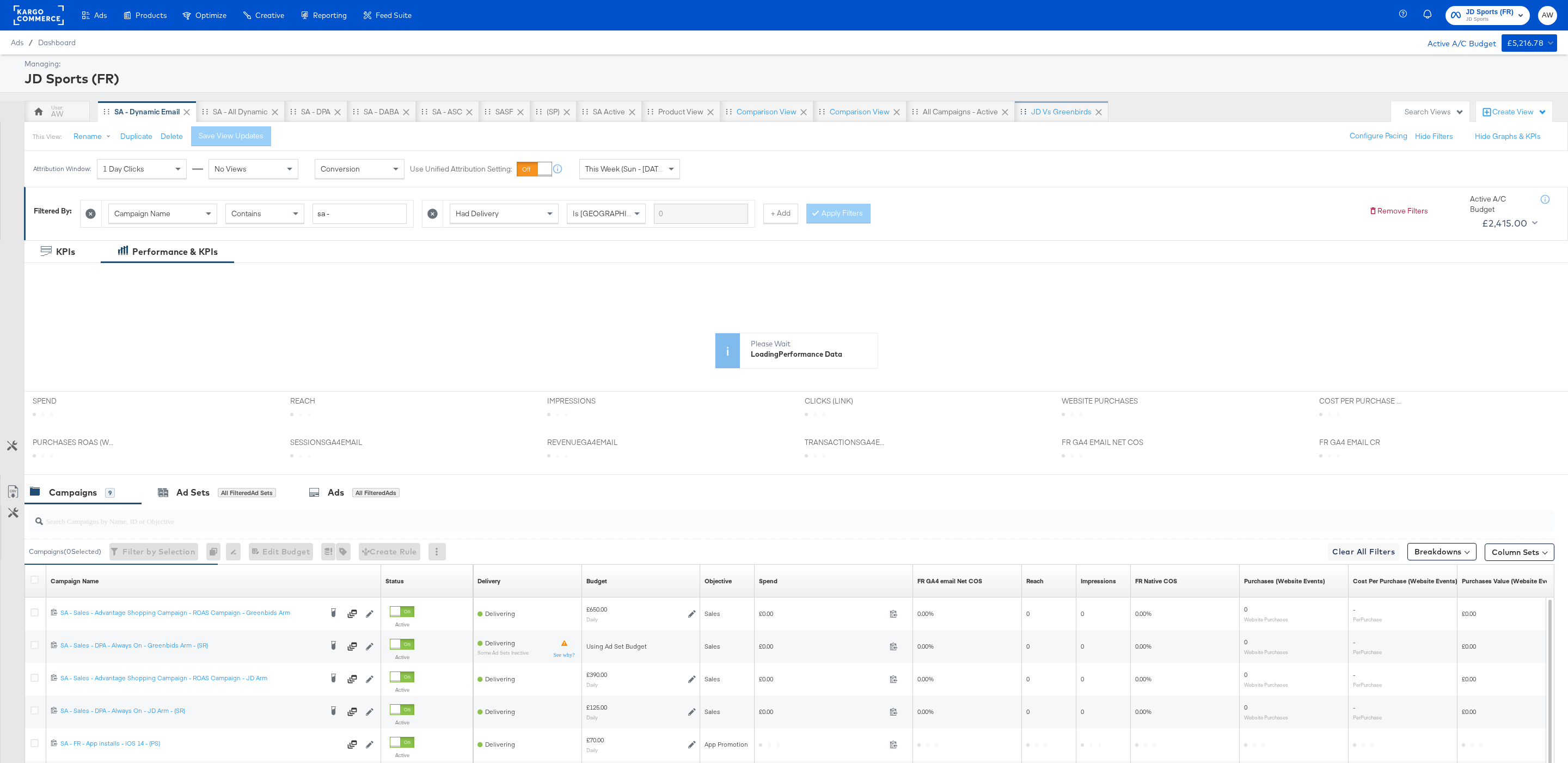
click at [1055, 112] on div "JD vs Greenbirds" at bounding box center [1061, 112] width 61 height 10
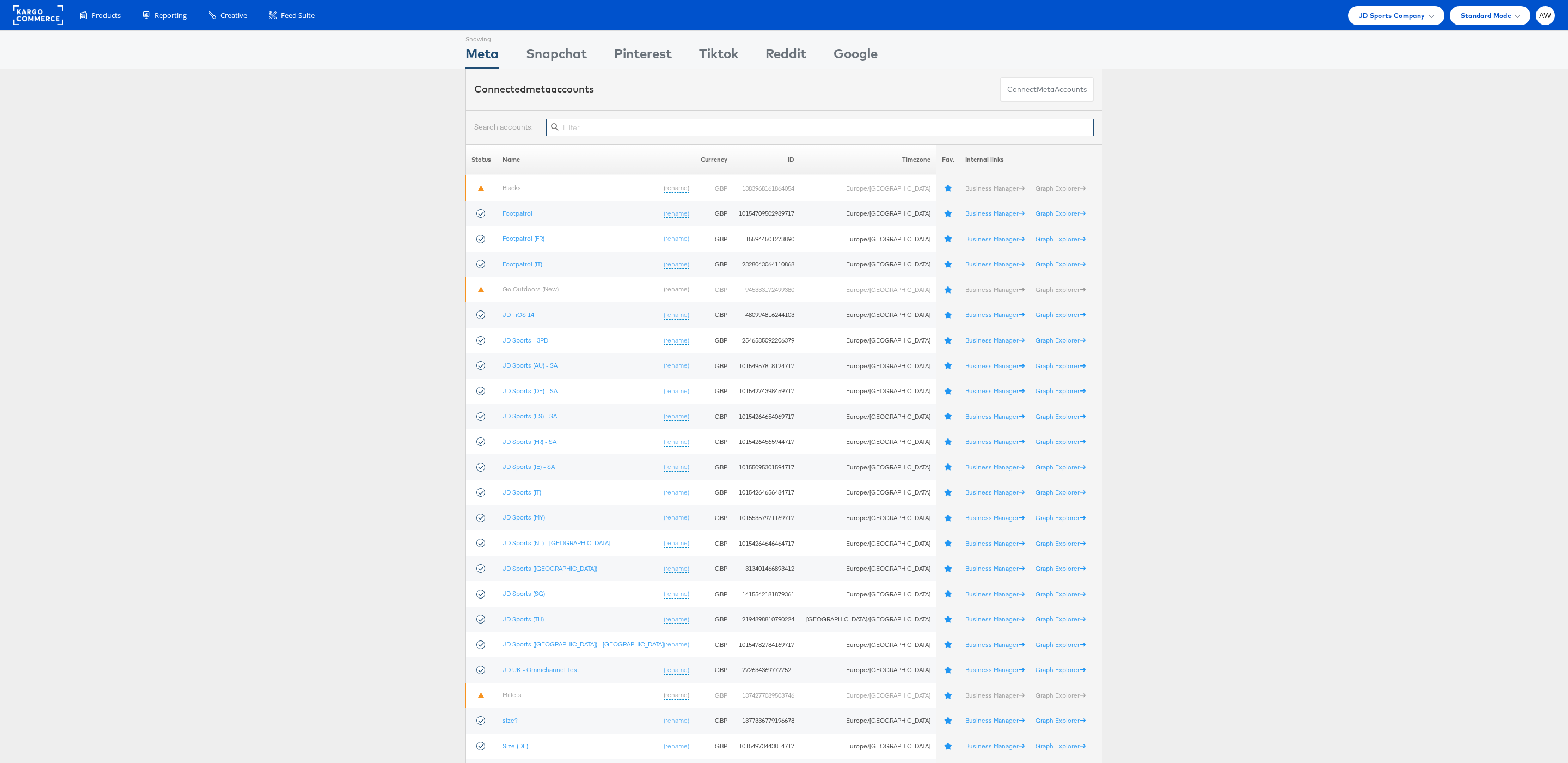
click at [562, 136] on input "text" at bounding box center [820, 127] width 548 height 17
type input "r"
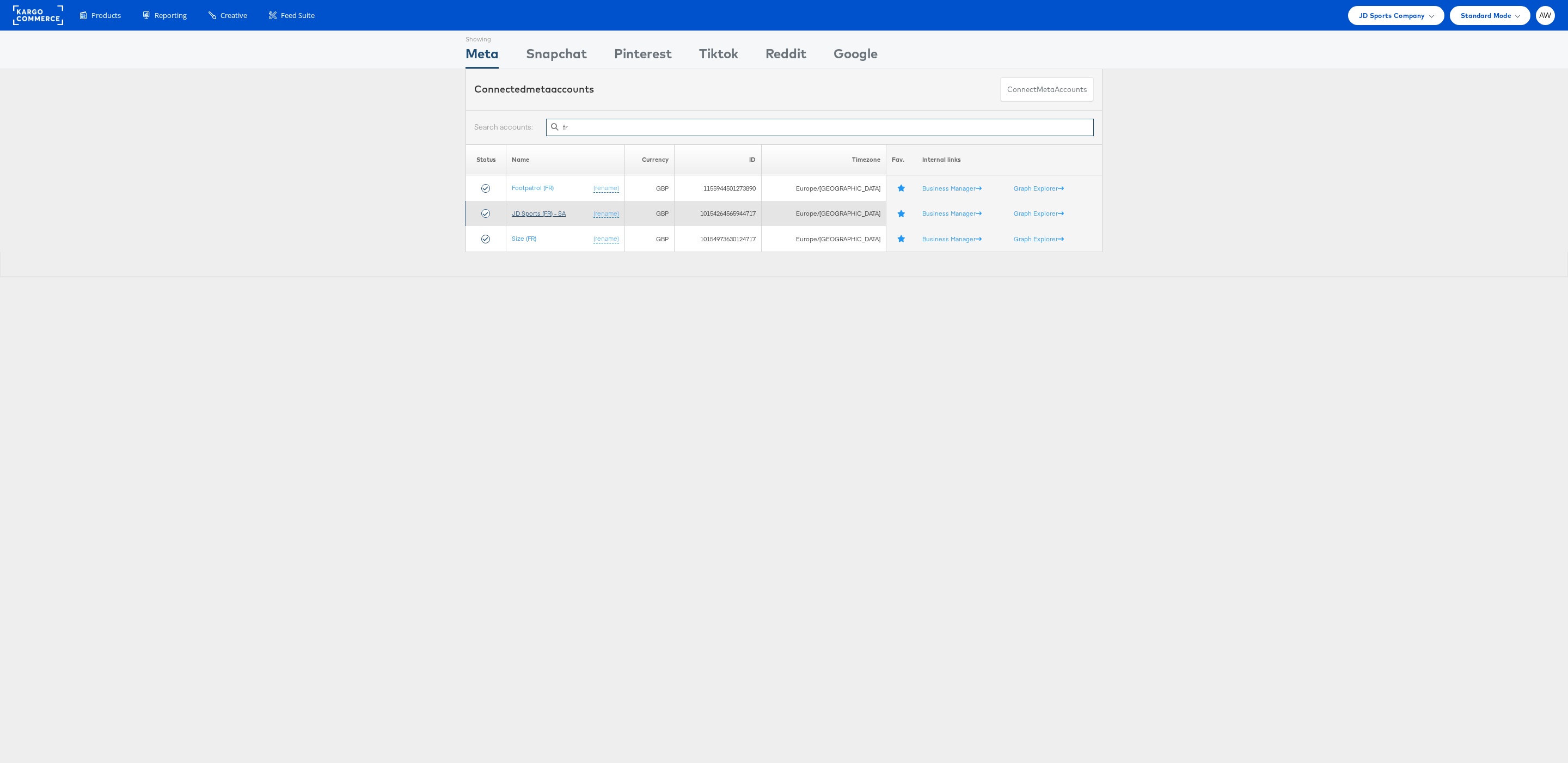
type input "fr"
click at [527, 214] on link "JD Sports (FR) - SA" at bounding box center [539, 213] width 54 height 8
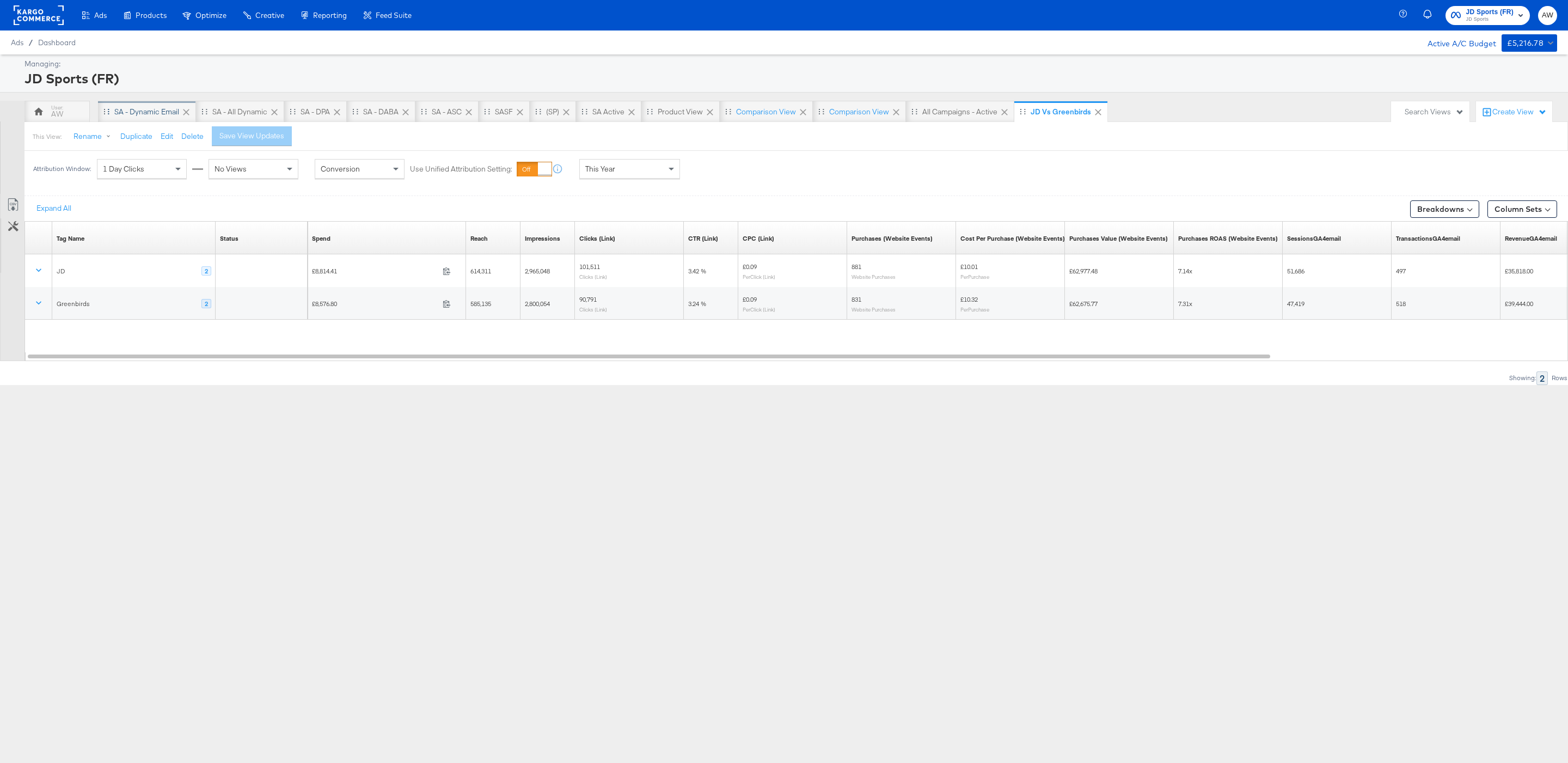
click at [161, 110] on div "SA - Dynamic email" at bounding box center [147, 112] width 65 height 10
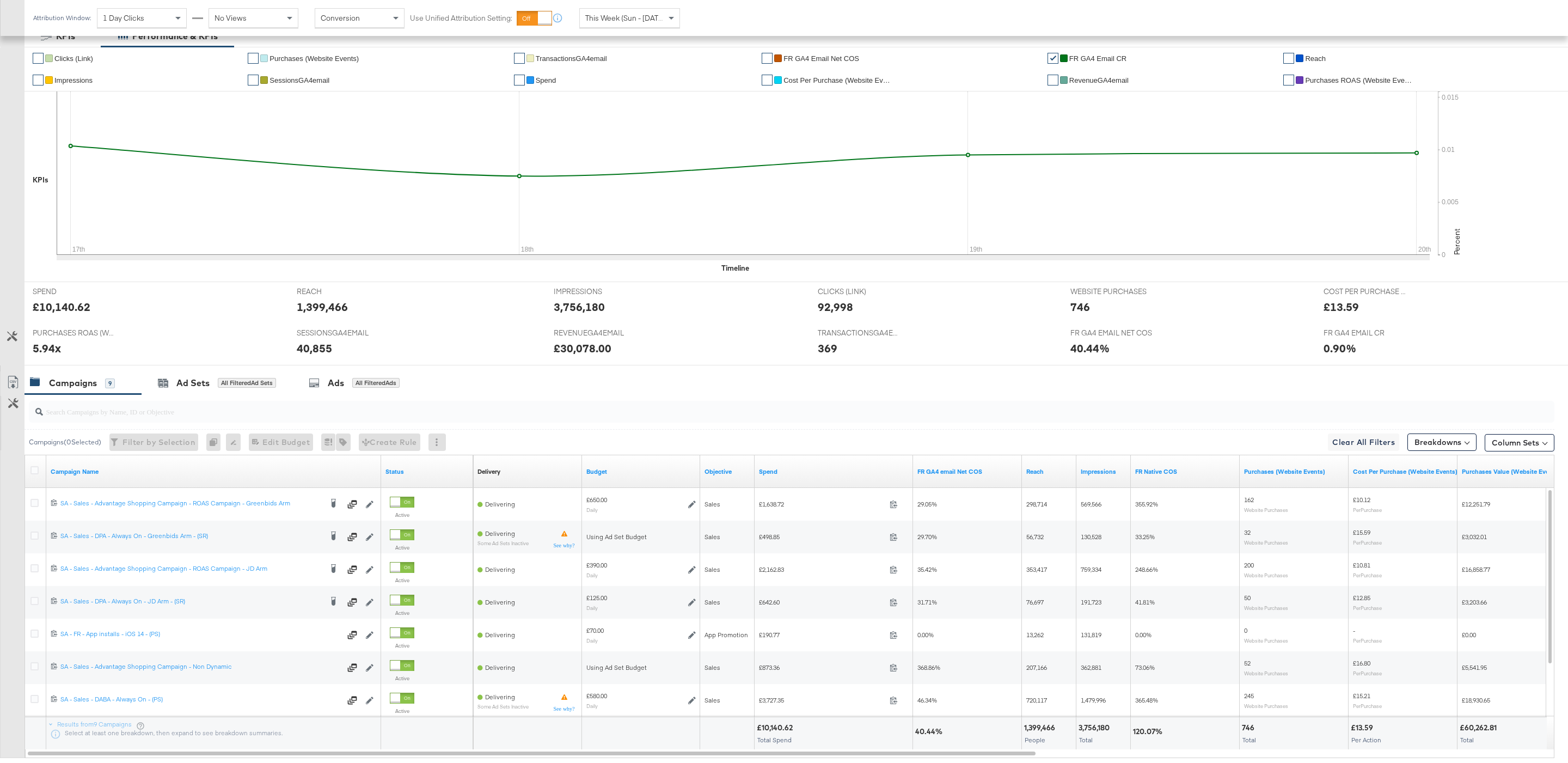
scroll to position [221, 0]
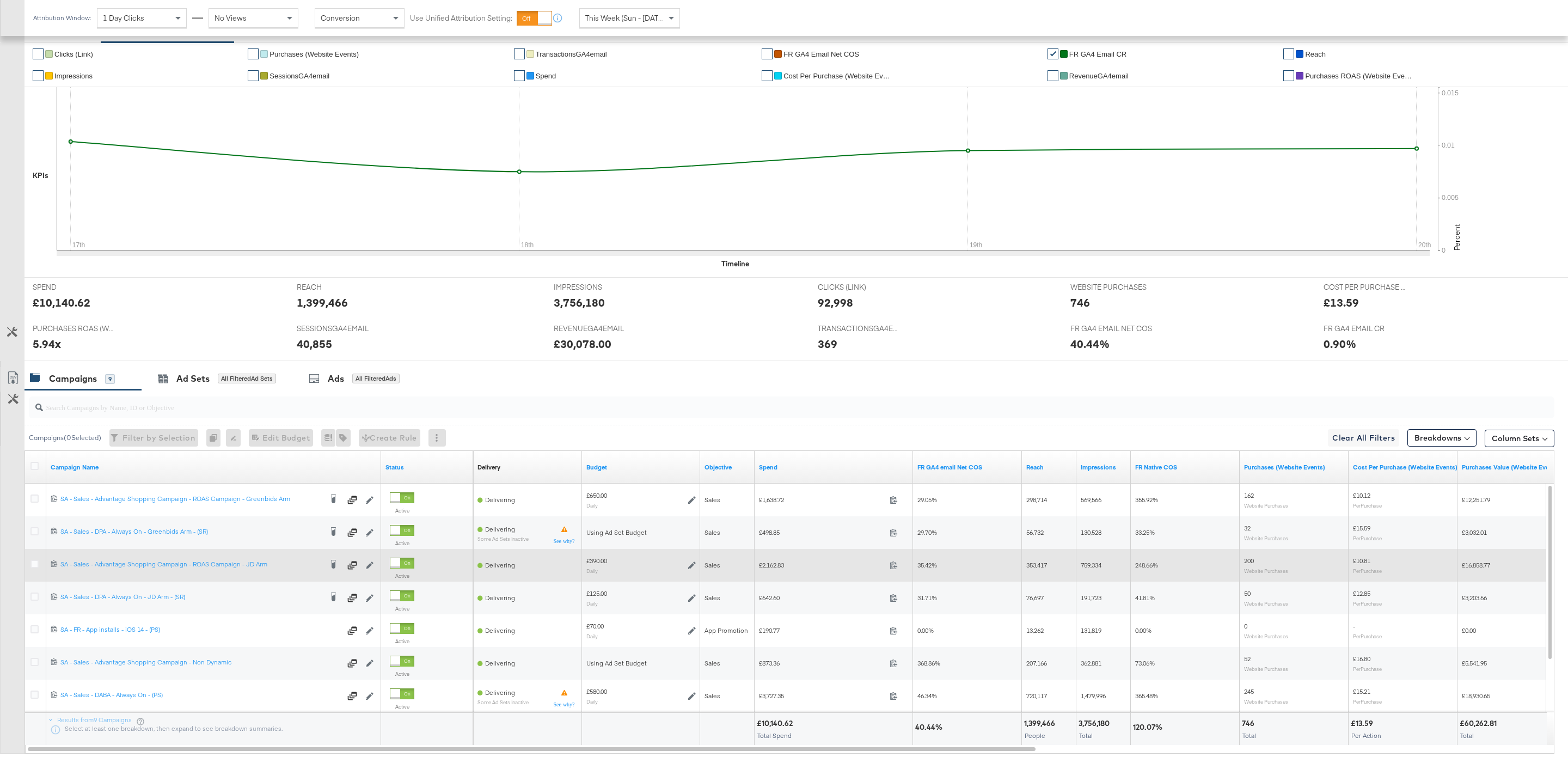
click at [29, 564] on div at bounding box center [36, 565] width 20 height 20
click at [34, 571] on div at bounding box center [36, 565] width 12 height 11
click at [34, 568] on icon at bounding box center [34, 563] width 8 height 8
click at [0, 0] on input "checkbox" at bounding box center [0, 0] width 0 height 0
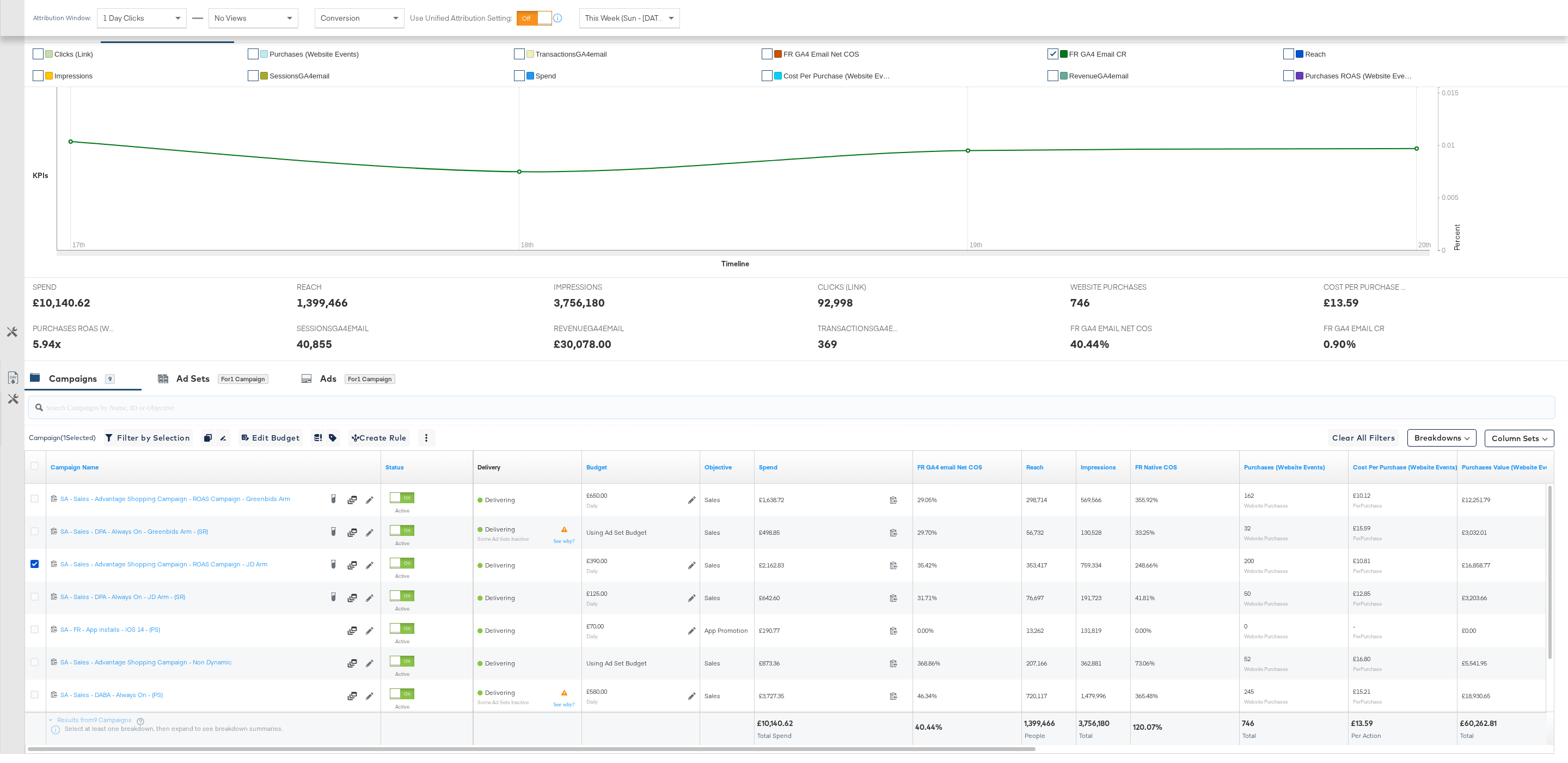
click at [320, 395] on input "search" at bounding box center [726, 403] width 1367 height 21
click at [319, 382] on div "Ads for 1 Campaign" at bounding box center [348, 379] width 94 height 12
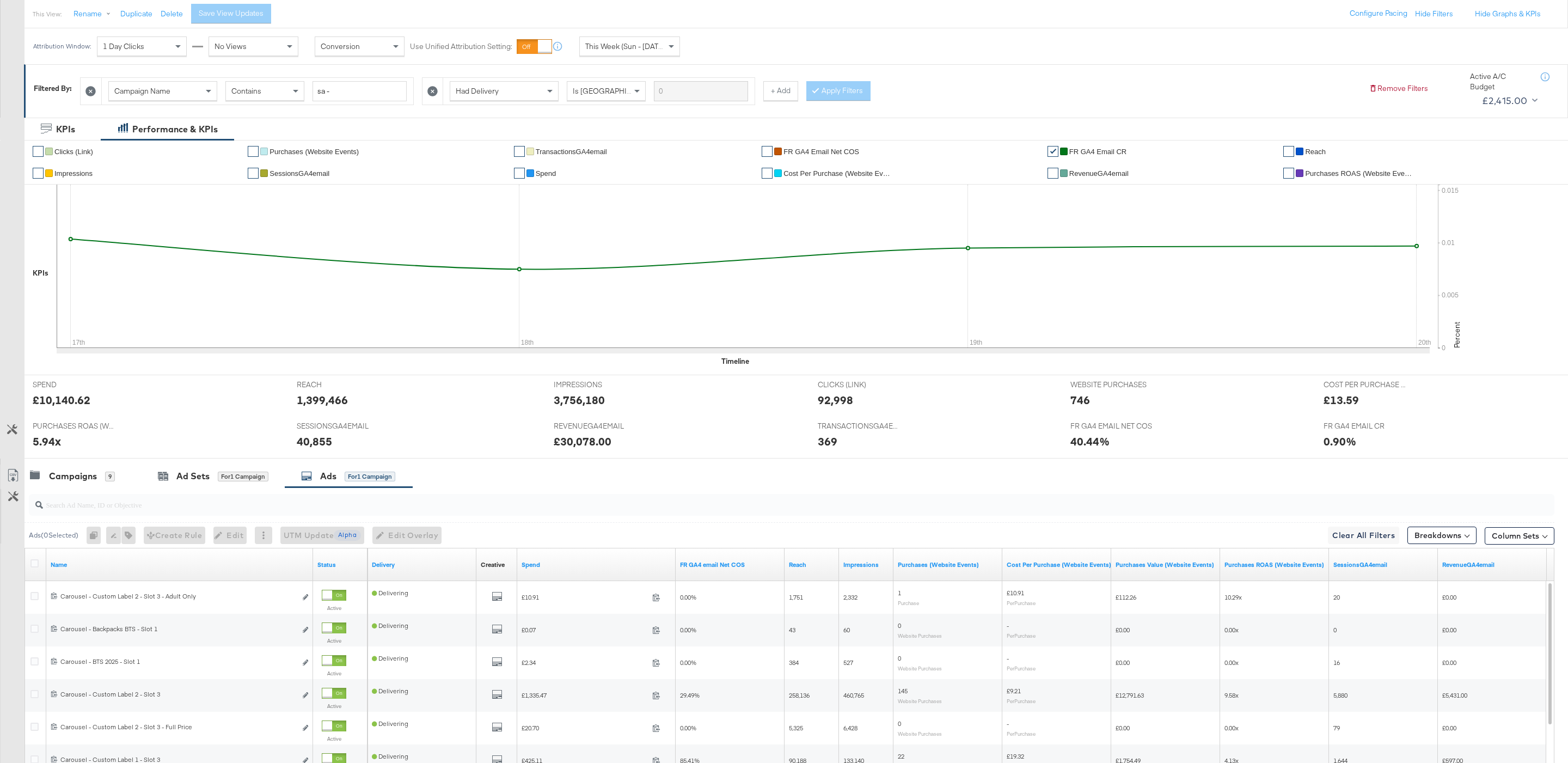
scroll to position [286, 0]
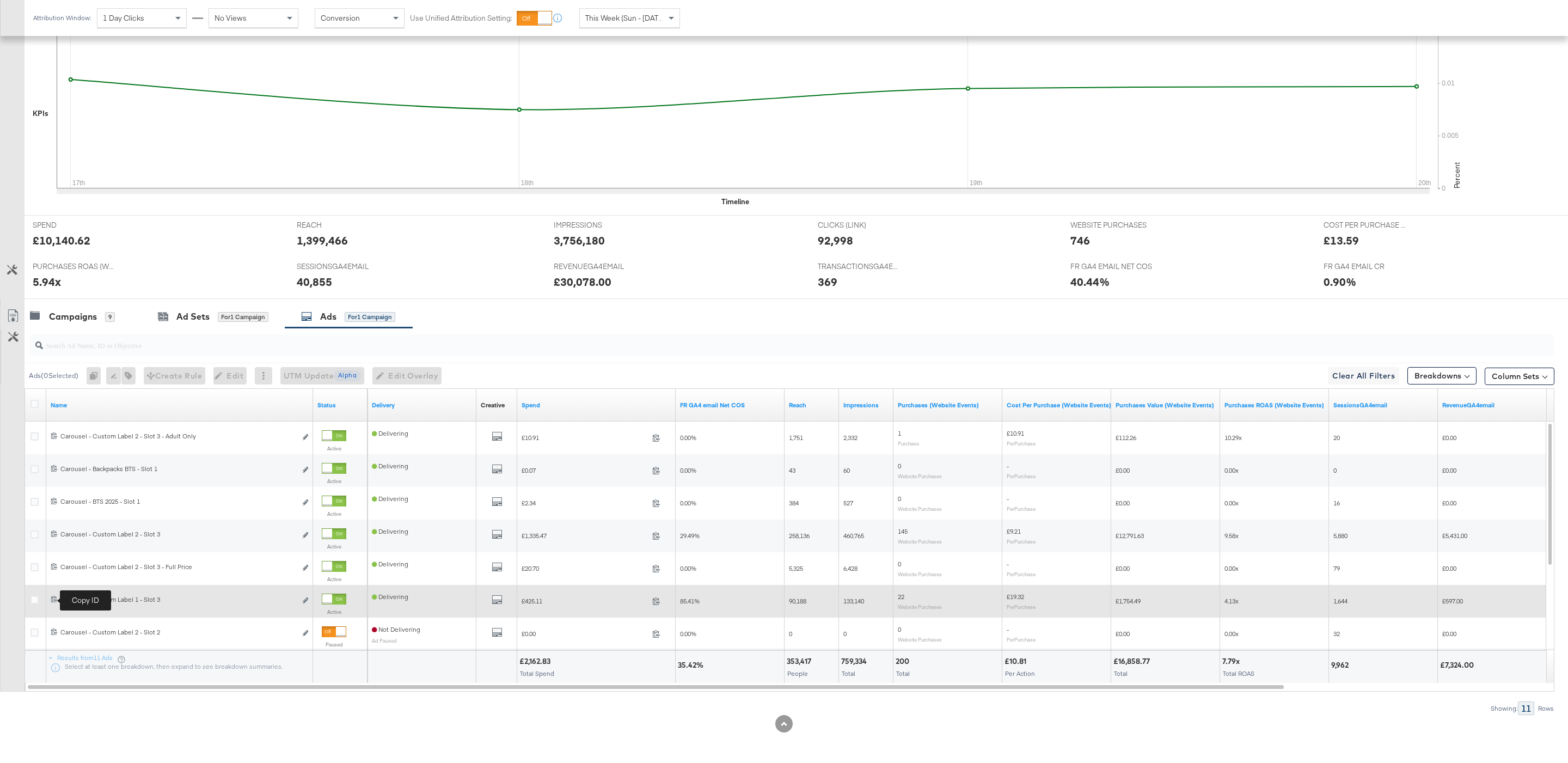
click at [51, 600] on icon at bounding box center [55, 599] width 7 height 7
click at [335, 597] on div at bounding box center [334, 599] width 25 height 11
click at [220, 301] on div at bounding box center [784, 303] width 1568 height 9
click at [220, 315] on div "for 1 Campaign" at bounding box center [243, 317] width 51 height 10
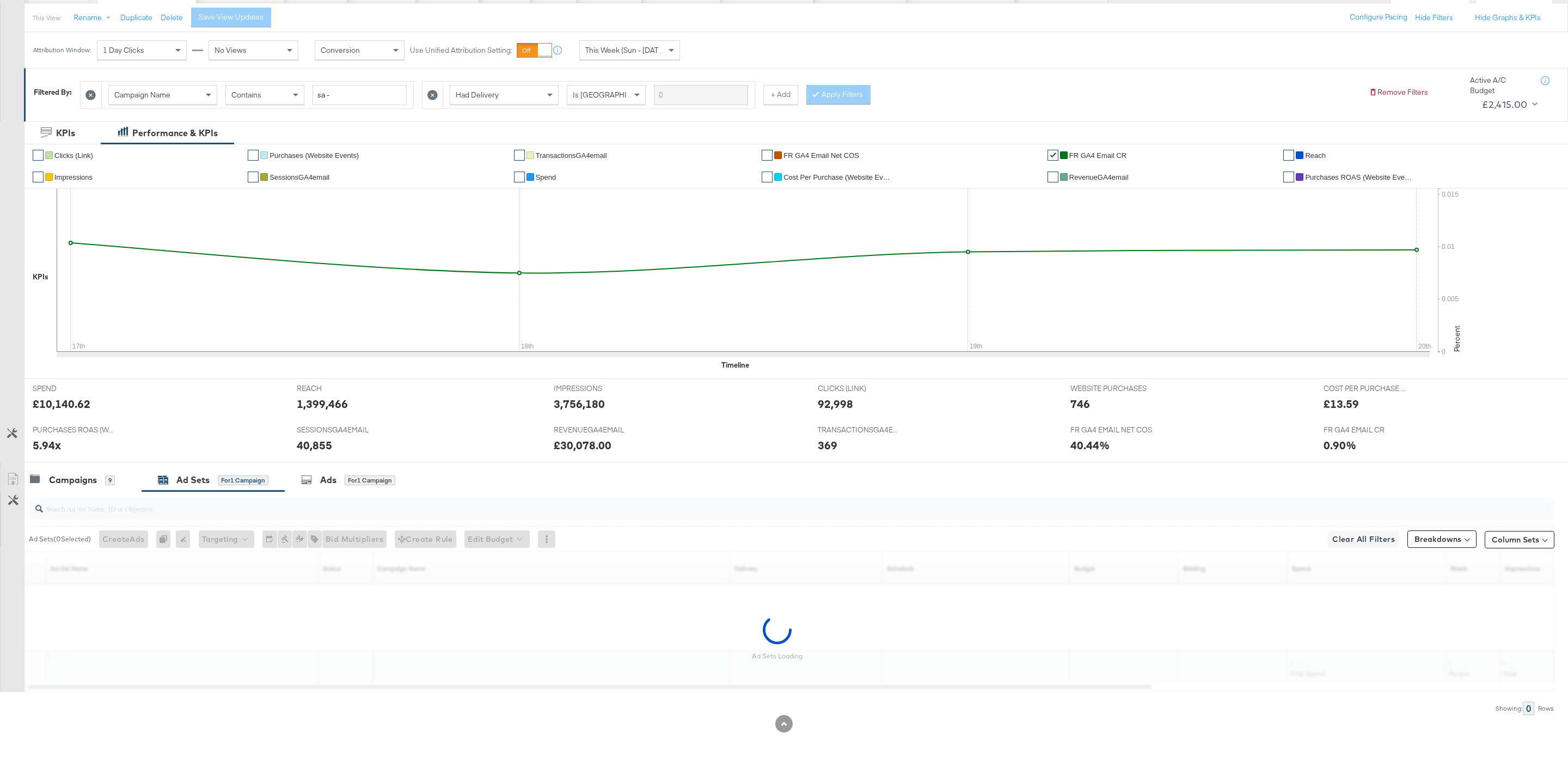
scroll to position [90, 0]
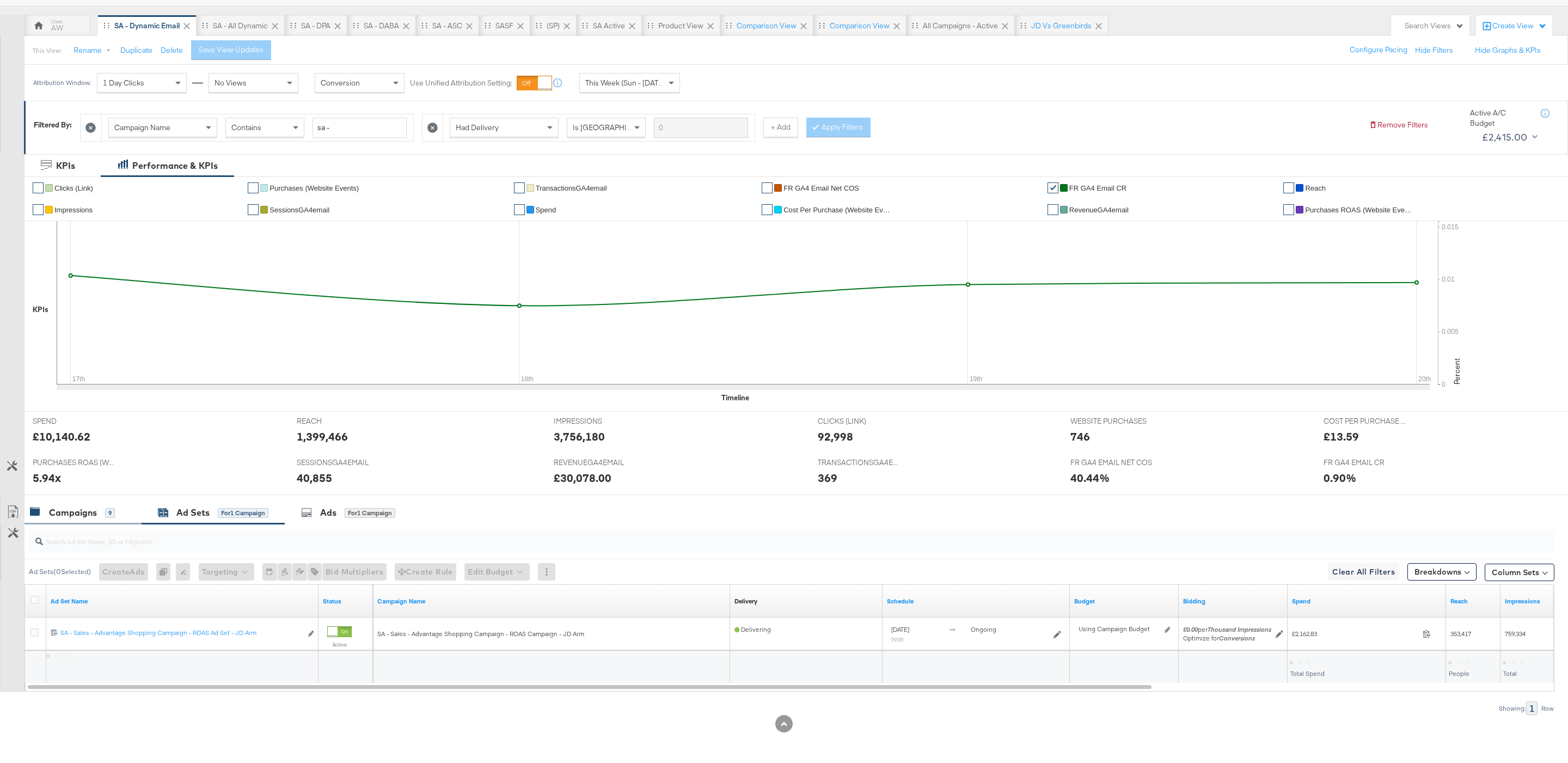
click at [74, 515] on div "Campaigns" at bounding box center [73, 512] width 48 height 12
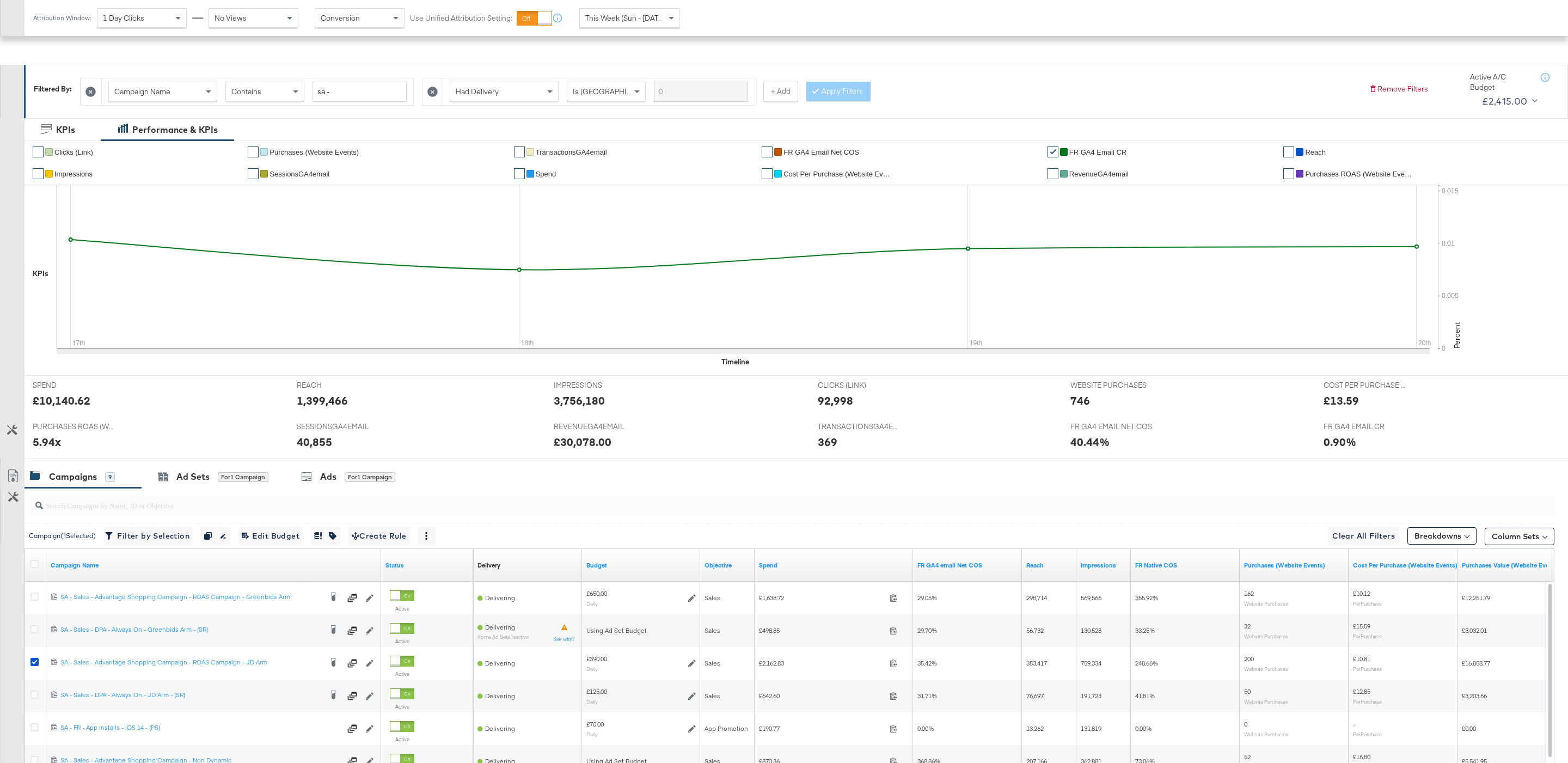
scroll to position [286, 0]
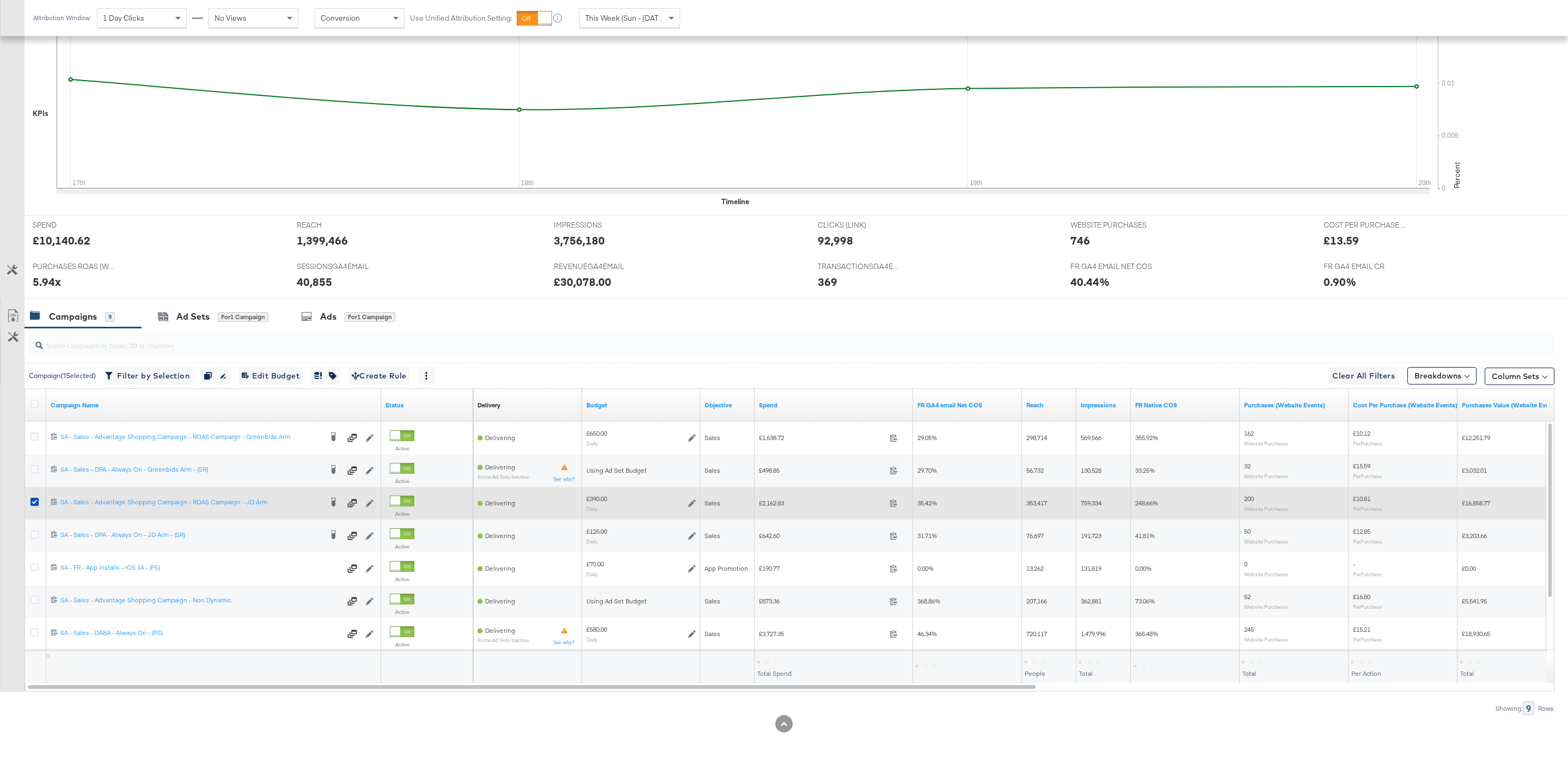
click at [40, 500] on div at bounding box center [36, 503] width 12 height 11
click at [31, 499] on icon at bounding box center [34, 501] width 8 height 8
click at [0, 0] on input "checkbox" at bounding box center [0, 0] width 0 height 0
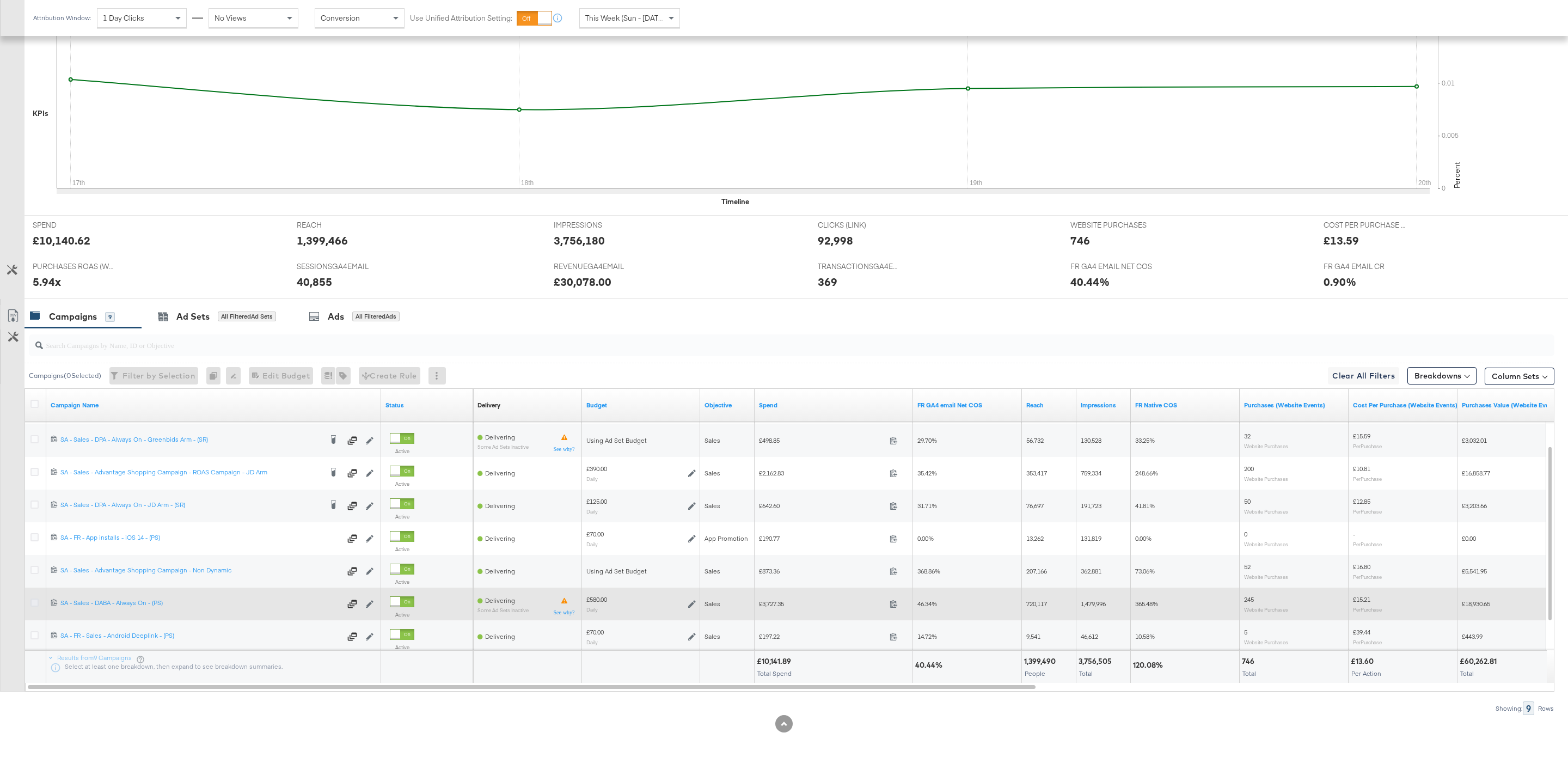
click at [35, 605] on icon at bounding box center [34, 602] width 8 height 8
click at [0, 0] on input "checkbox" at bounding box center [0, 0] width 0 height 0
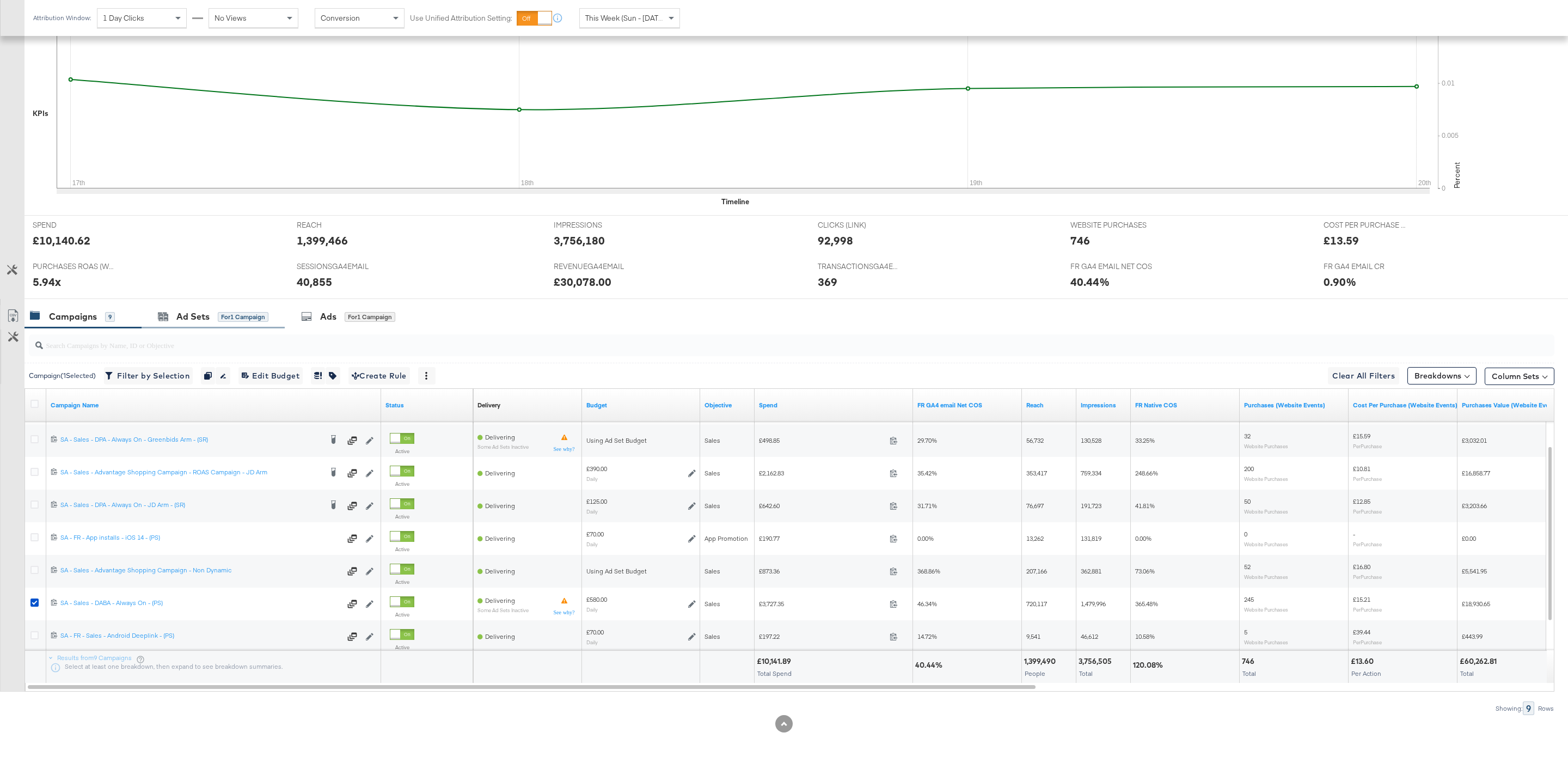
click at [232, 323] on div "Ad Sets for 1 Campaign" at bounding box center [213, 317] width 143 height 23
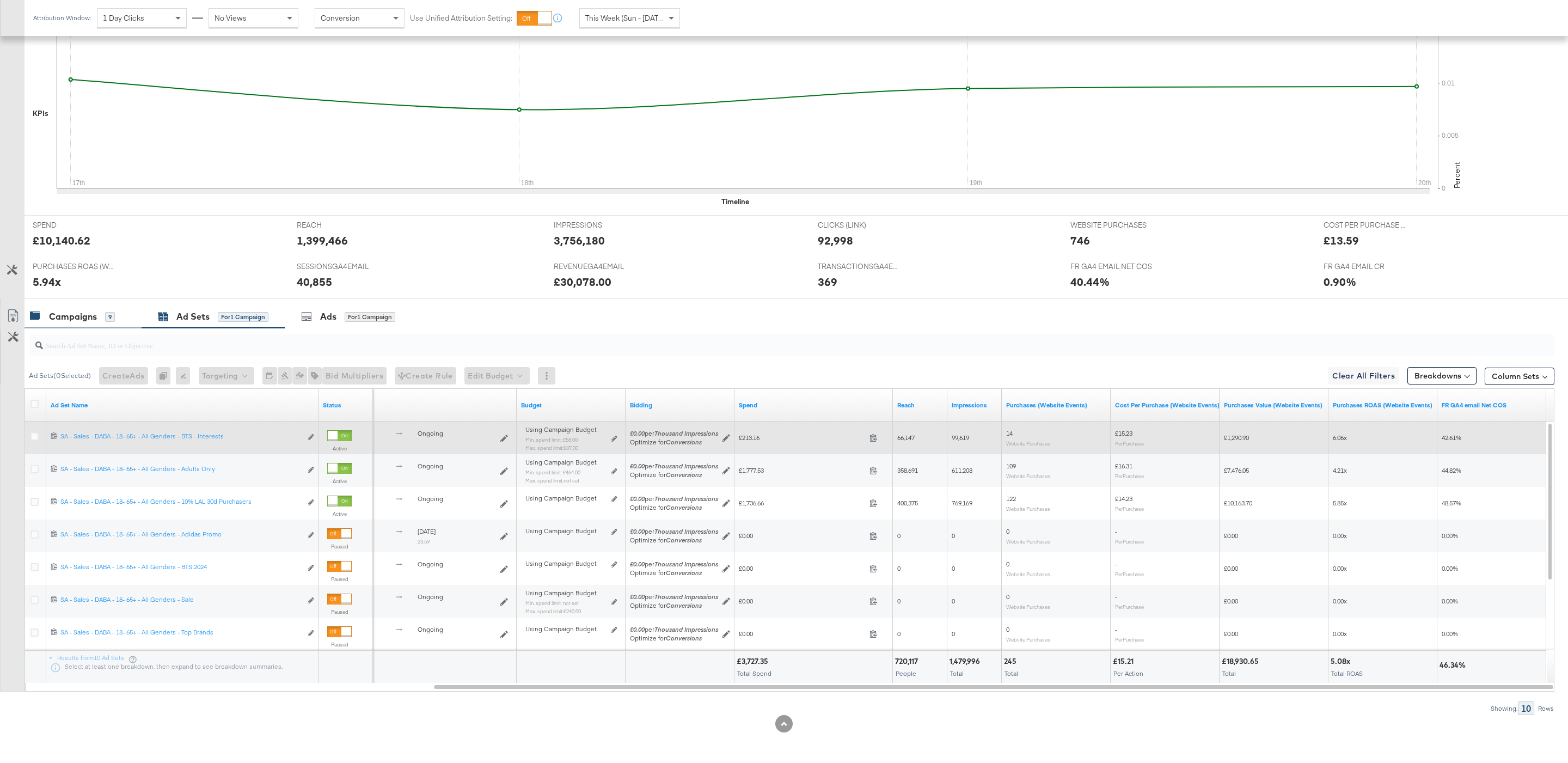
click at [110, 312] on div "9" at bounding box center [110, 317] width 10 height 10
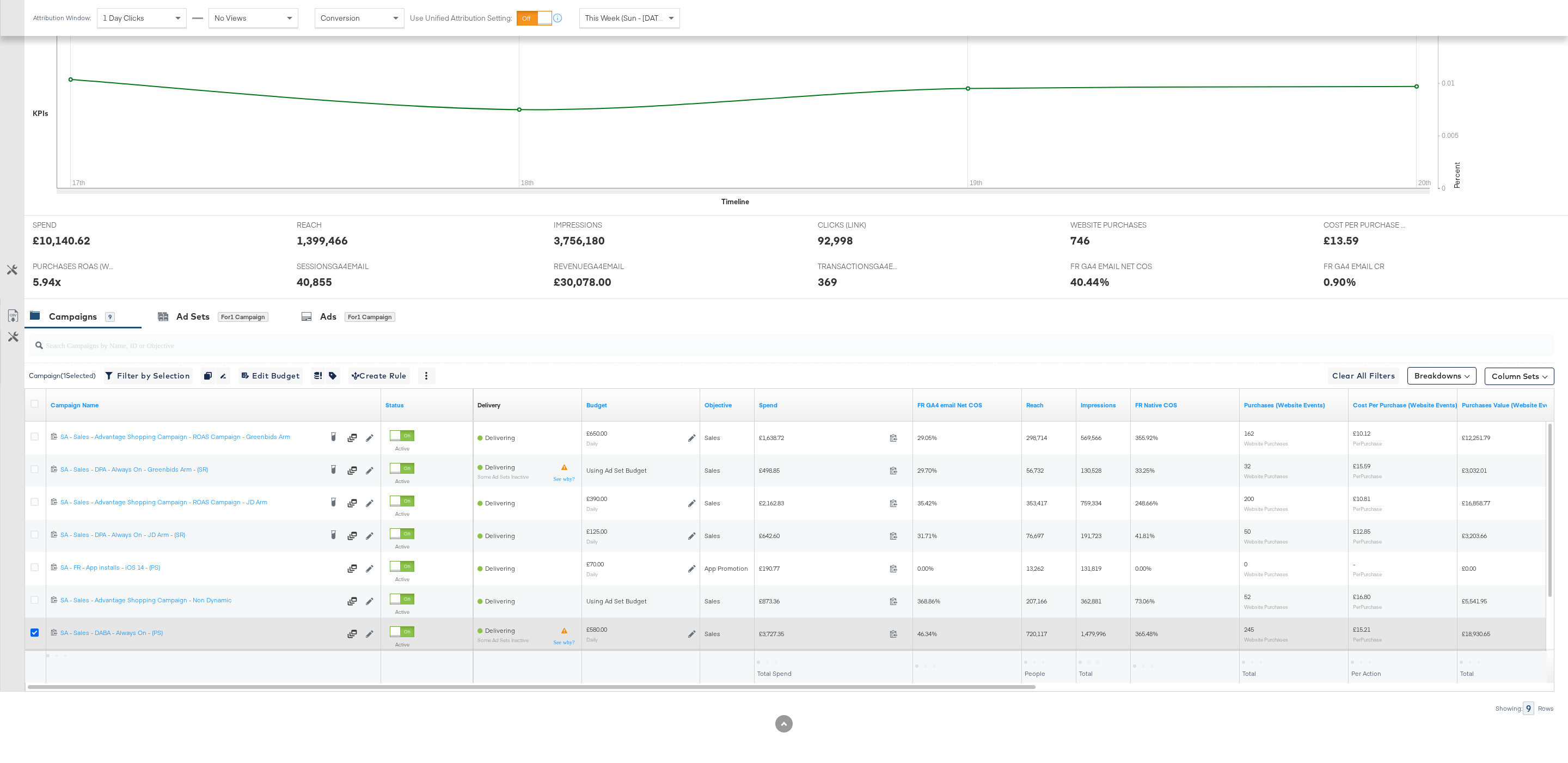
click at [35, 632] on icon at bounding box center [34, 632] width 8 height 8
click at [0, 0] on input "checkbox" at bounding box center [0, 0] width 0 height 0
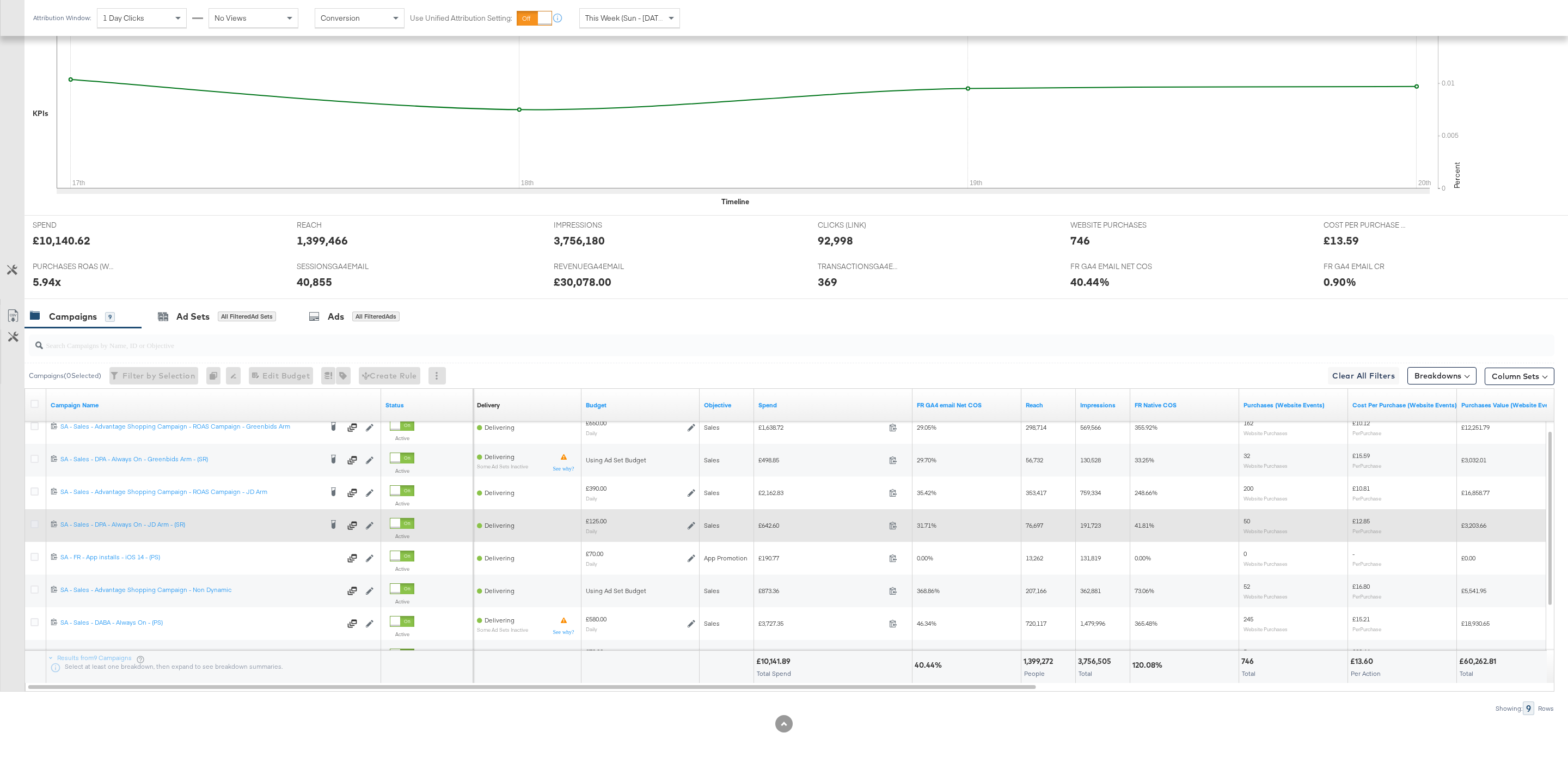
click at [37, 522] on icon at bounding box center [34, 523] width 8 height 8
click at [0, 0] on input "checkbox" at bounding box center [0, 0] width 0 height 0
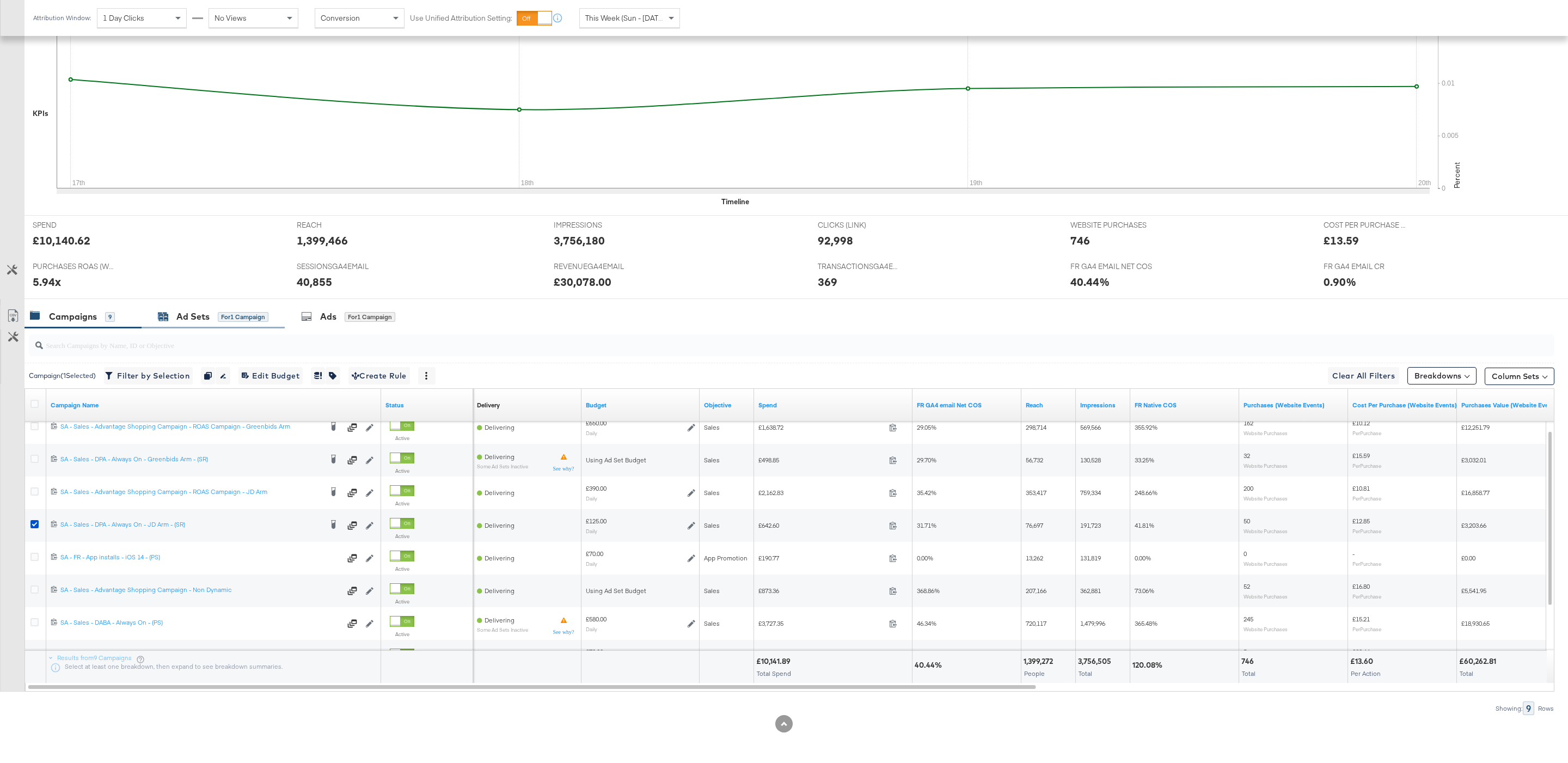
click at [217, 310] on div "Ad Sets for 1 Campaign" at bounding box center [213, 316] width 110 height 12
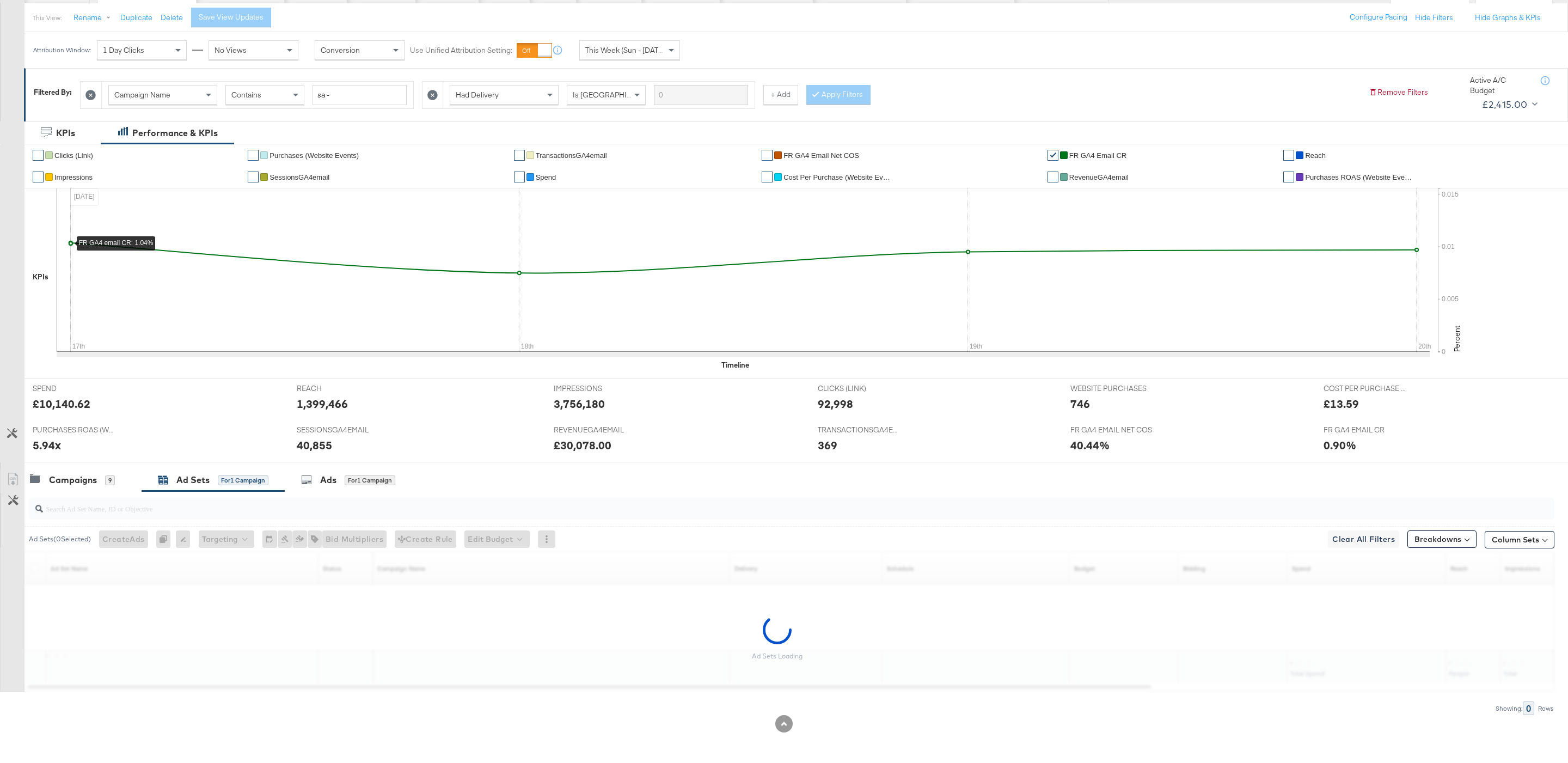
scroll to position [123, 0]
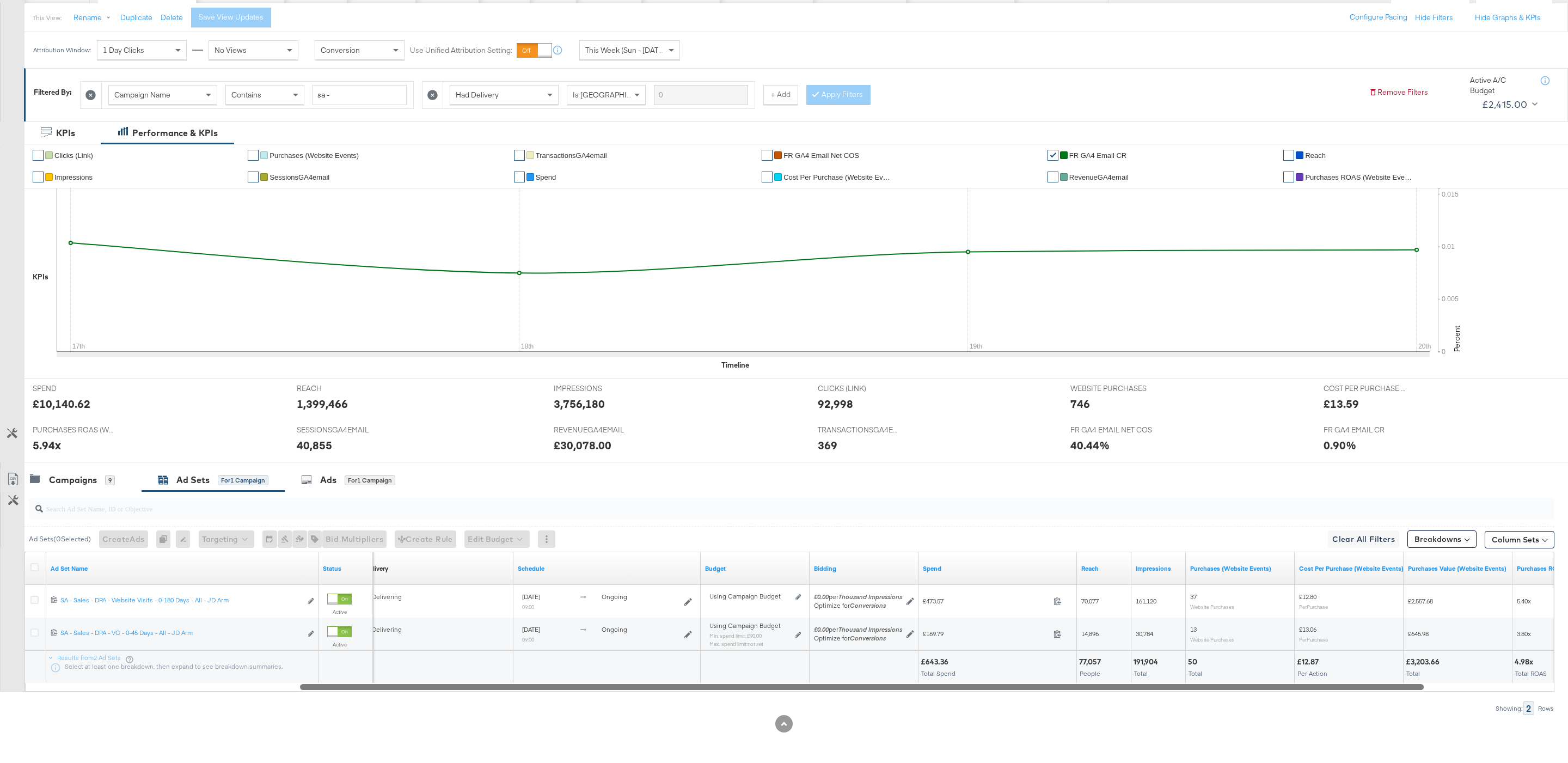
drag, startPoint x: 1115, startPoint y: 684, endPoint x: 987, endPoint y: 669, distance: 128.9
click at [987, 669] on div "Ad Set Name Status Delivery Sorting Unavailable Schedule Budget Bidding Spend R…" at bounding box center [789, 621] width 1530 height 140
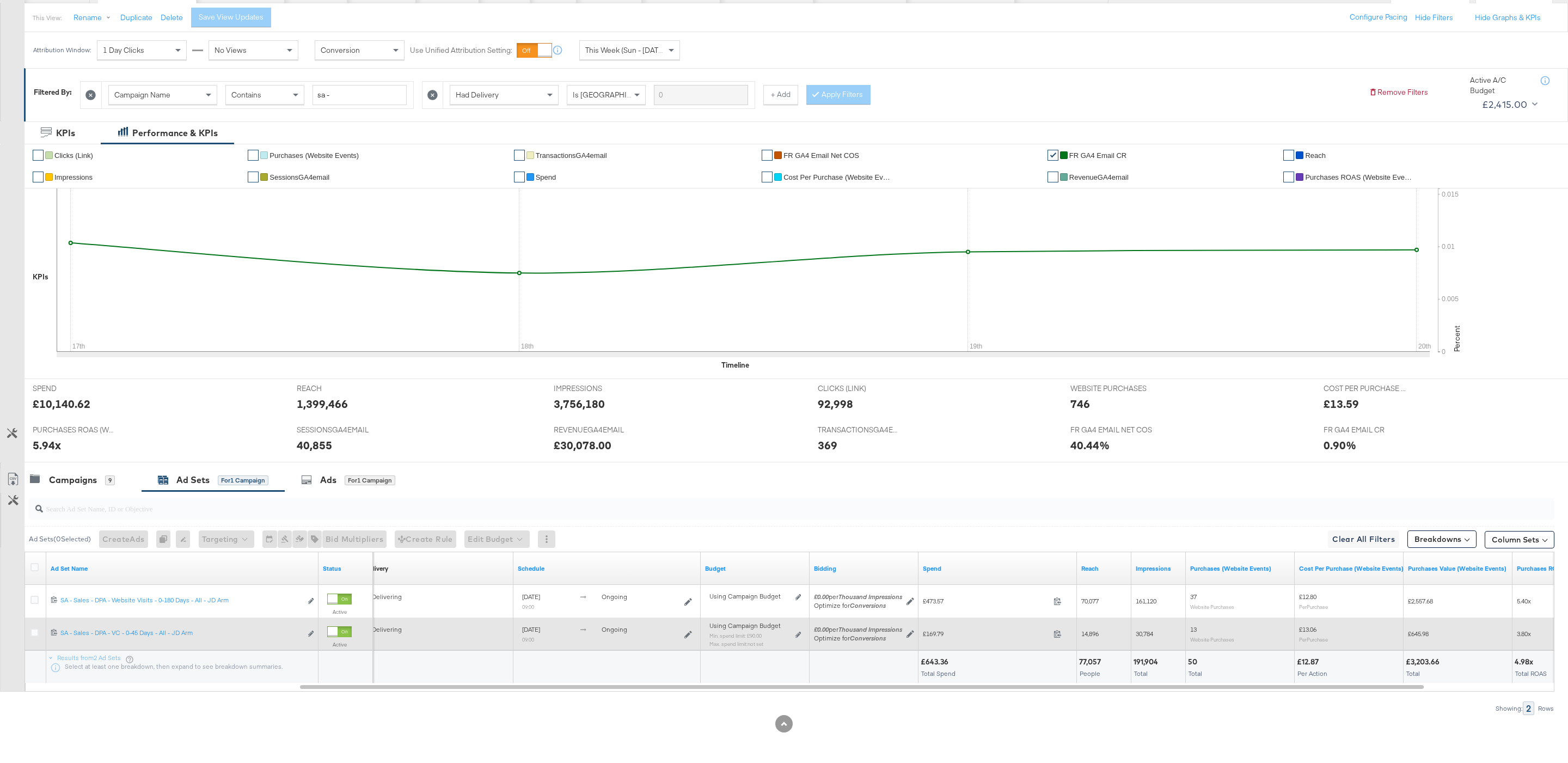
click at [793, 637] on div "Using Campaign Budget Min. spend limit: £90.00 Max. spend limit : not set Edit …" at bounding box center [755, 639] width 91 height 26
click at [798, 637] on icon at bounding box center [798, 635] width 6 height 6
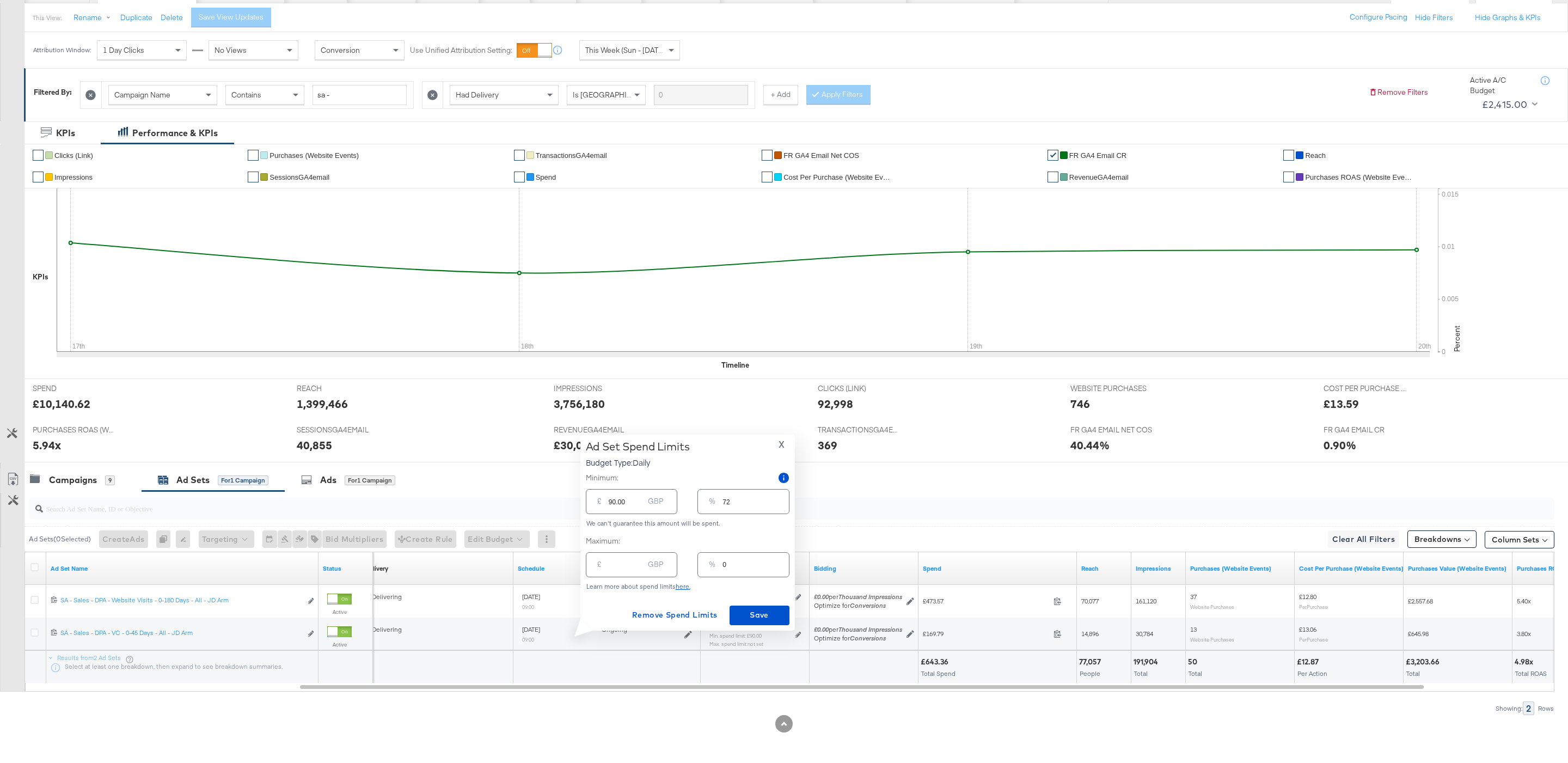
click at [784, 446] on span "X" at bounding box center [781, 444] width 6 height 15
click at [104, 485] on div "Campaigns 9" at bounding box center [72, 480] width 85 height 12
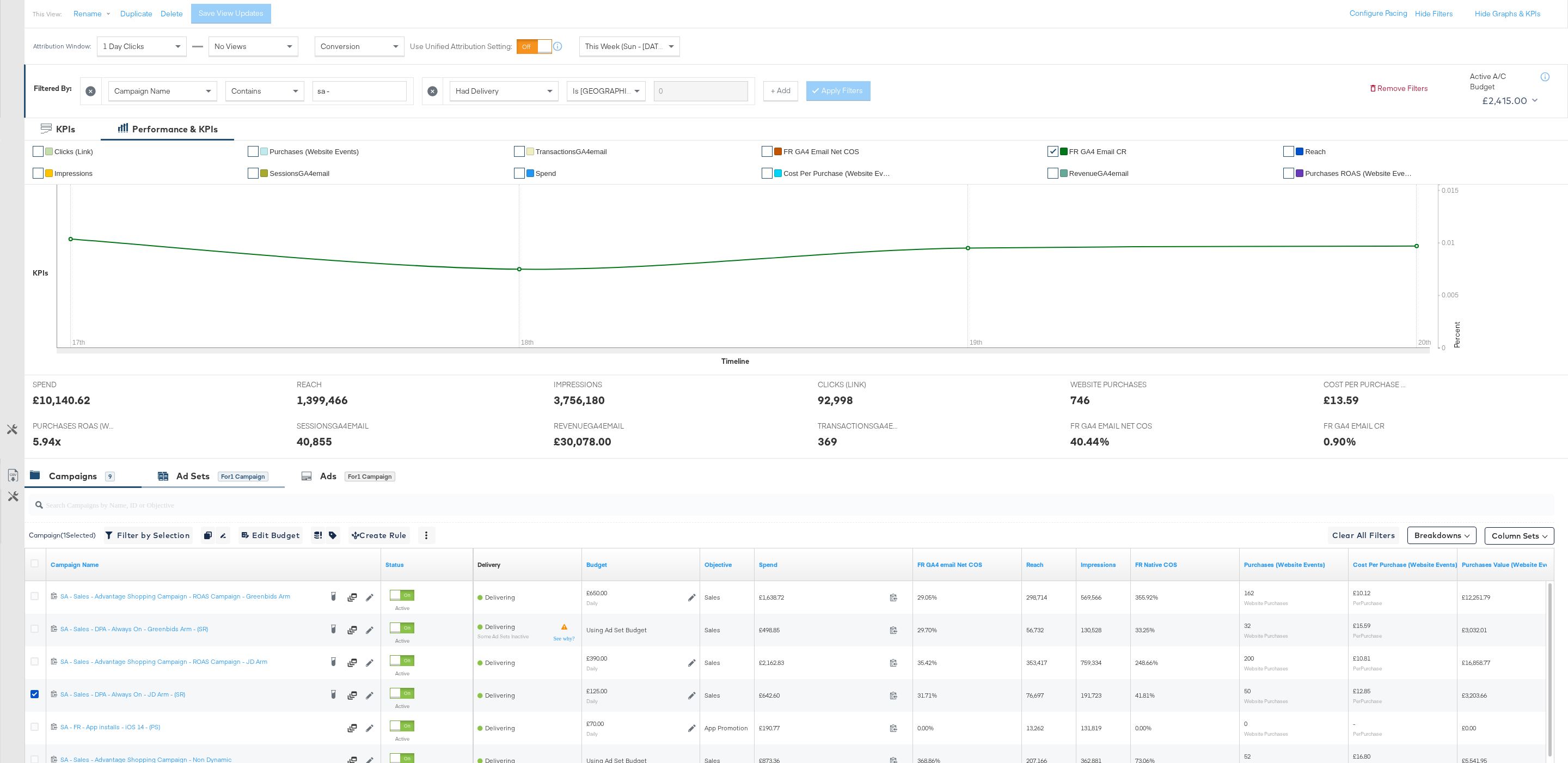
click at [249, 477] on div "for 1 Campaign" at bounding box center [243, 476] width 51 height 10
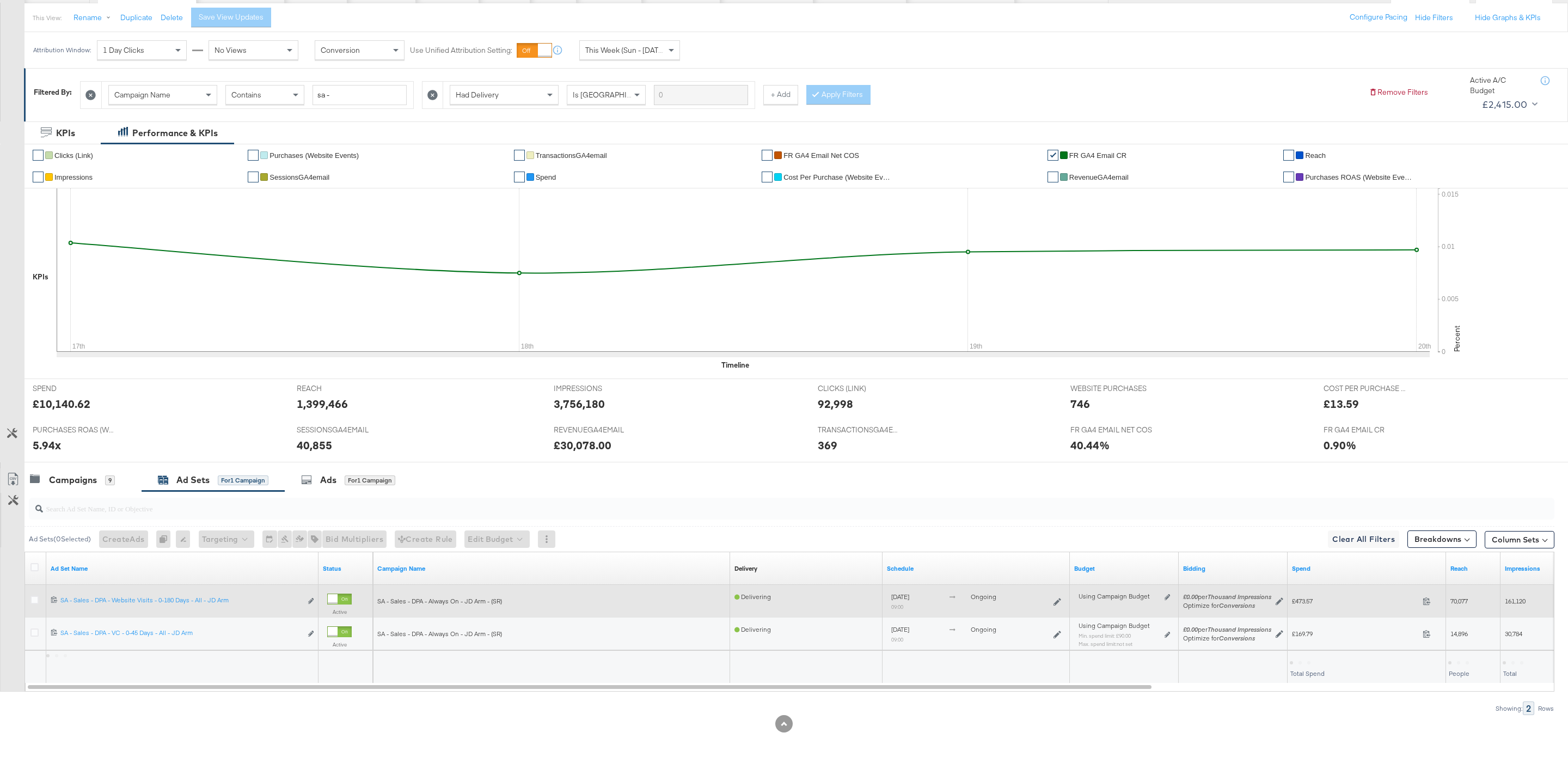
click at [41, 597] on div at bounding box center [36, 601] width 12 height 11
click at [34, 597] on icon at bounding box center [34, 599] width 8 height 8
click at [0, 0] on input "checkbox" at bounding box center [0, 0] width 0 height 0
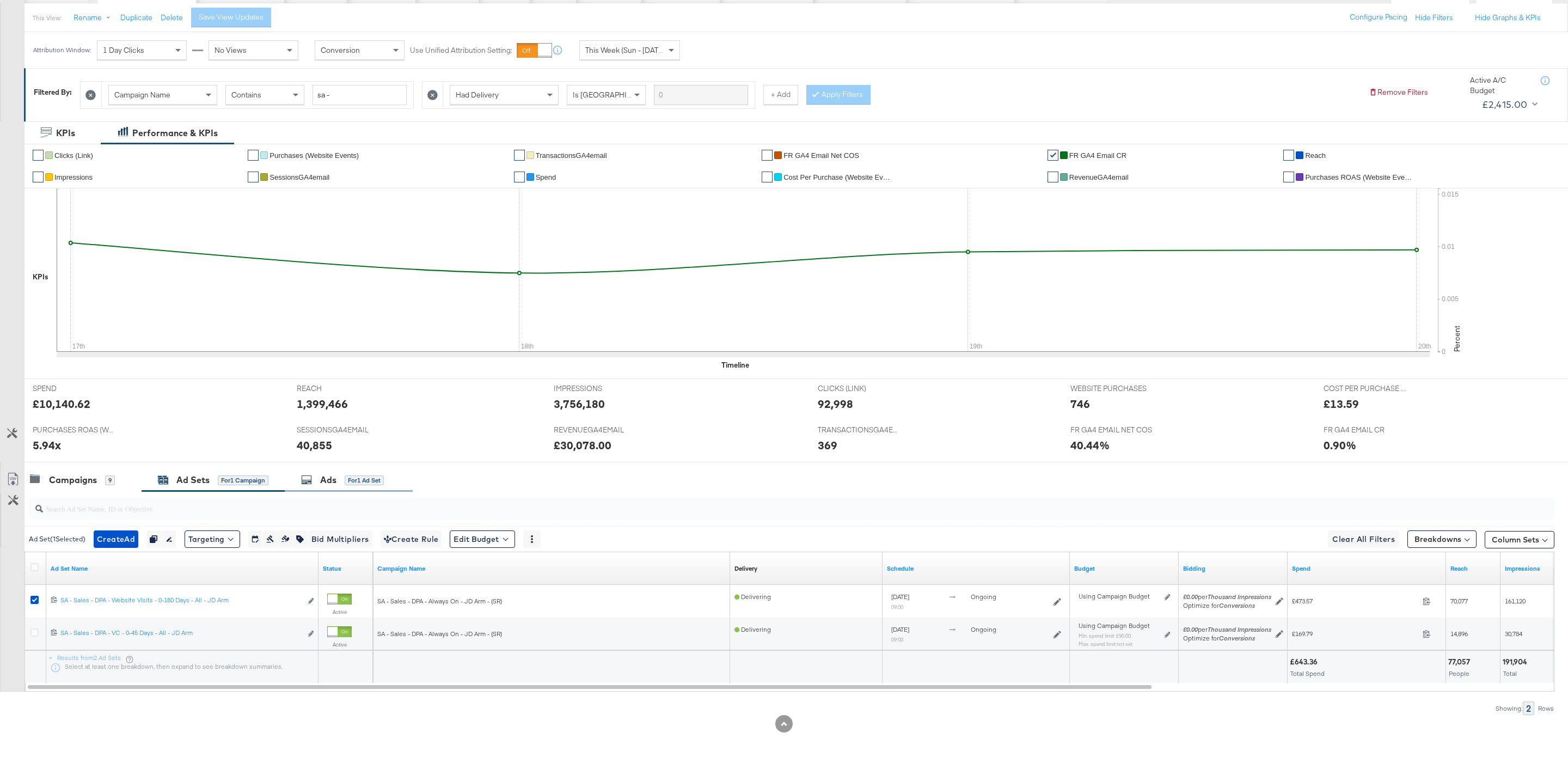
click at [344, 475] on div "Ads for 1 Ad Set" at bounding box center [342, 480] width 83 height 12
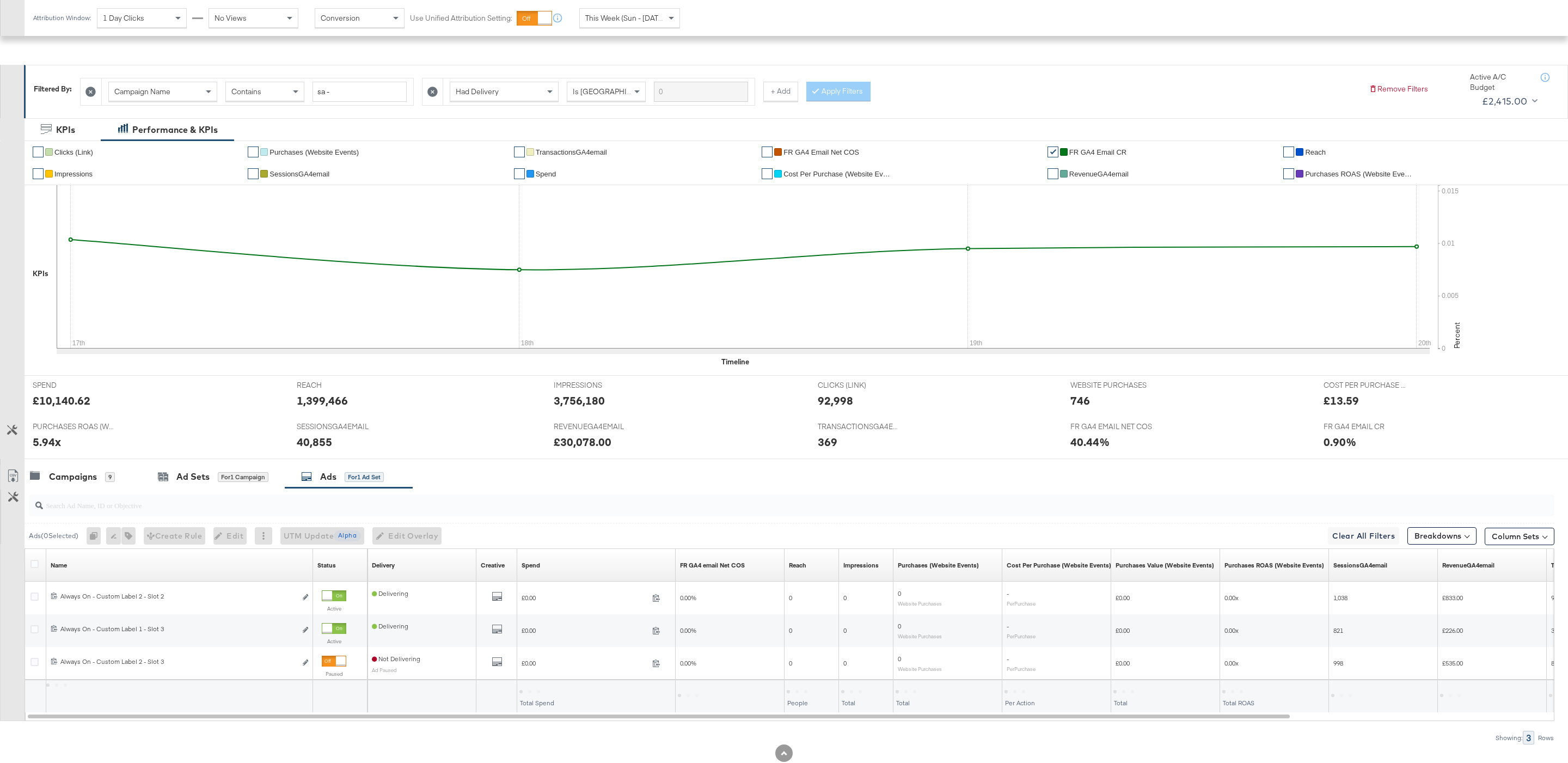
scroll to position [155, 0]
